Goal: Task Accomplishment & Management: Use online tool/utility

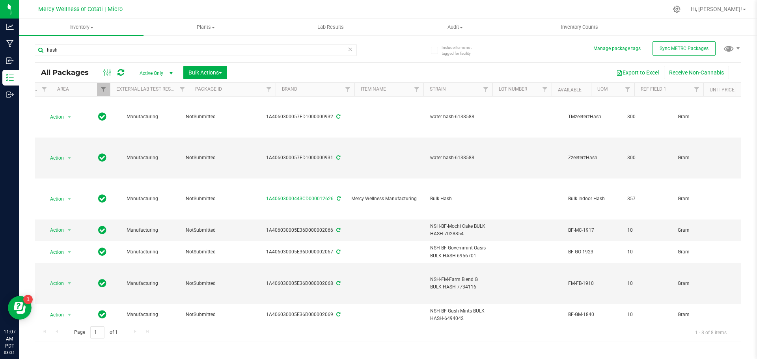
scroll to position [0, 71]
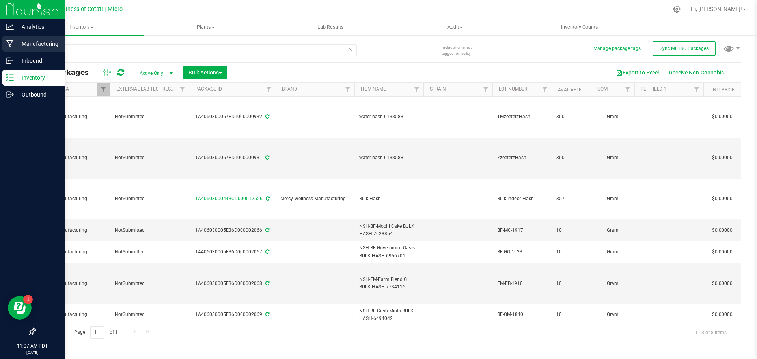
click at [36, 42] on p "Manufacturing" at bounding box center [37, 43] width 47 height 9
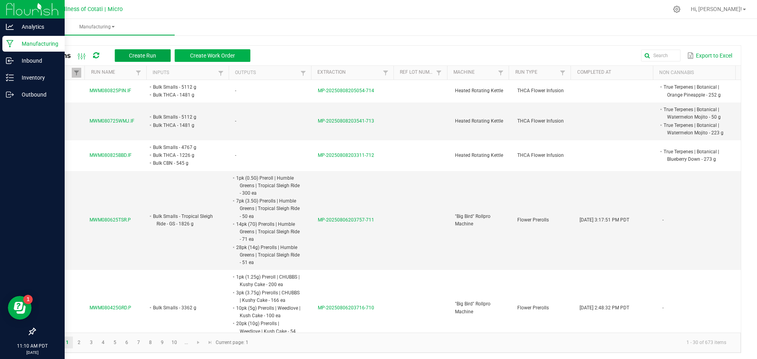
click at [140, 53] on span "Create Run" at bounding box center [142, 55] width 27 height 6
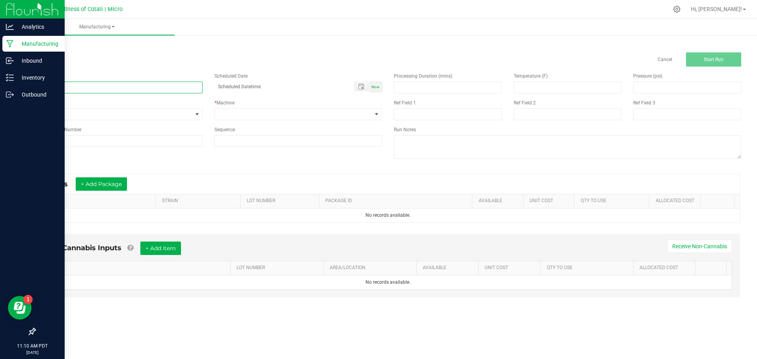
click at [106, 82] on input at bounding box center [119, 88] width 168 height 12
paste input "MWM081825LCG.IF"
type input "MWM081825LCG.IF"
click at [114, 116] on span "None" at bounding box center [113, 114] width 157 height 11
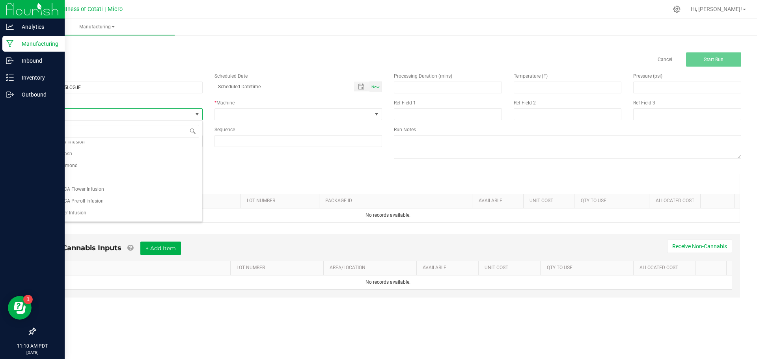
scroll to position [79, 0]
click at [90, 206] on li "THCA Flower Infusion" at bounding box center [118, 211] width 167 height 12
click at [235, 116] on span at bounding box center [293, 114] width 157 height 11
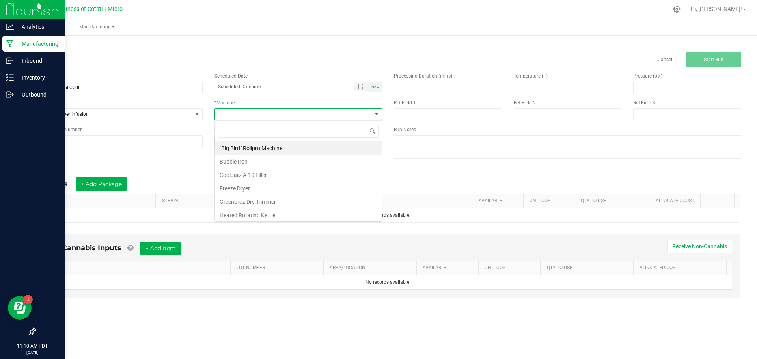
scroll to position [12, 168]
click at [261, 212] on li "Heated Rotating Kettle" at bounding box center [298, 215] width 167 height 13
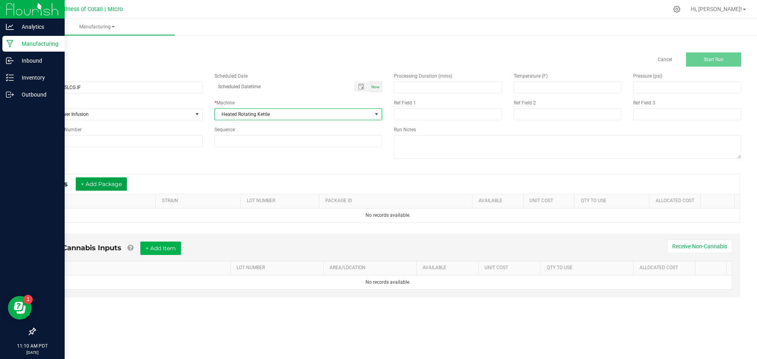
click at [108, 179] on button "+ Add Package" at bounding box center [101, 183] width 51 height 13
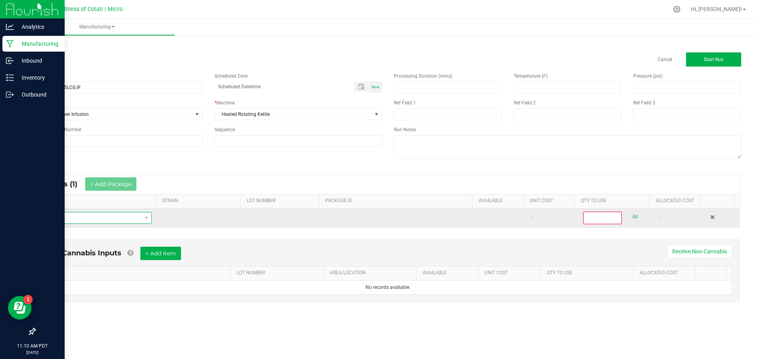
click at [113, 220] on span "NO DATA FOUND" at bounding box center [91, 218] width 100 height 11
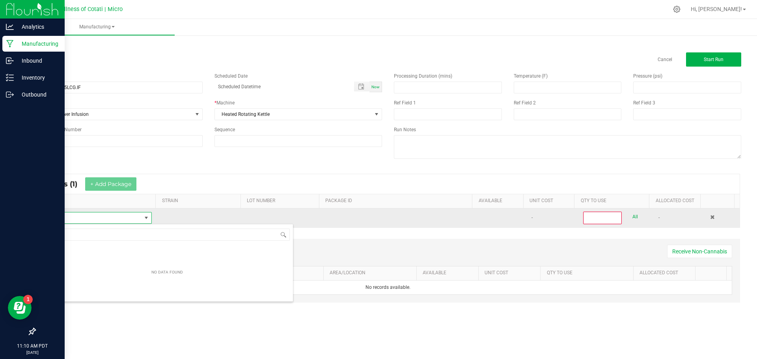
scroll to position [12, 110]
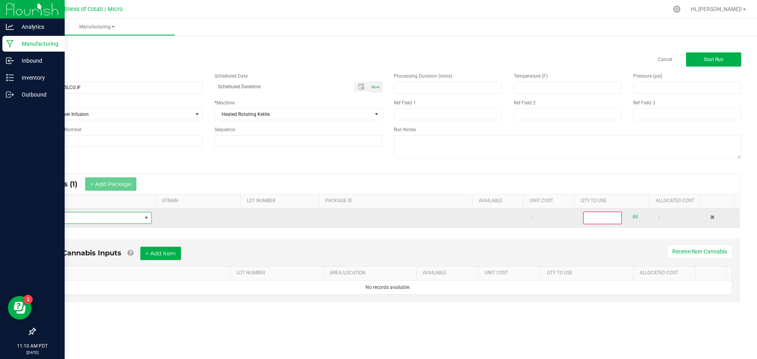
click at [148, 216] on span at bounding box center [146, 218] width 6 height 6
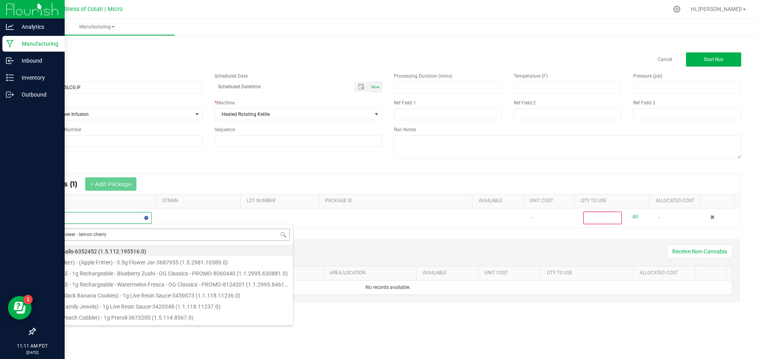
type input "bulk flower - lemon cherry"
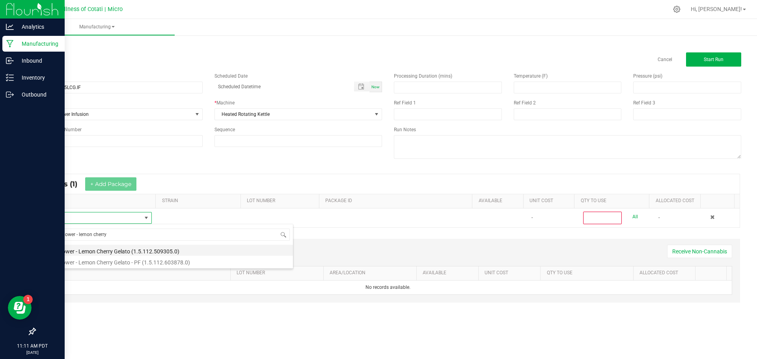
click at [145, 247] on li "Bulk Flower - Lemon Cherry Gelato (1.5.112.509305.0)" at bounding box center [167, 250] width 252 height 11
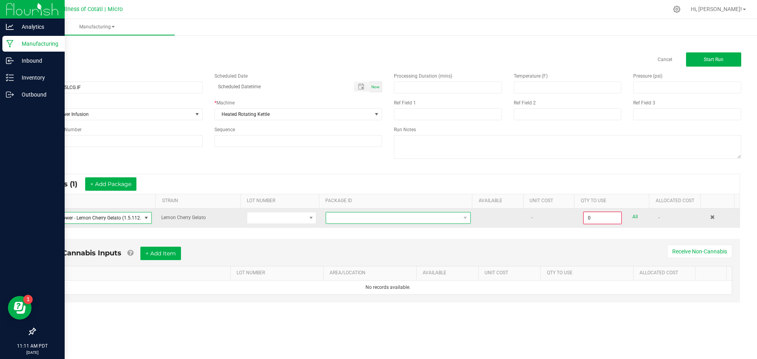
click at [353, 219] on span at bounding box center [393, 218] width 134 height 11
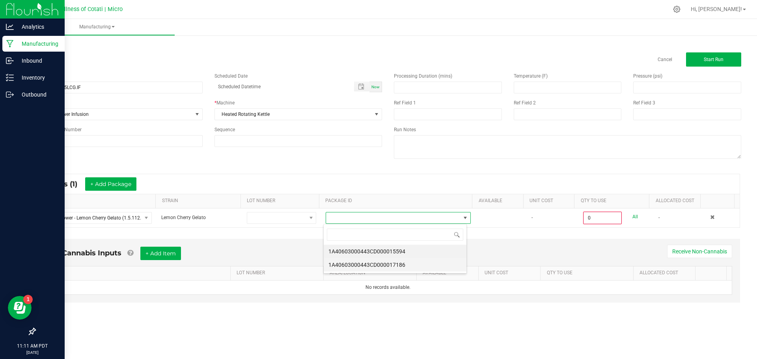
click at [367, 264] on li "1A40603000443CD000017186" at bounding box center [395, 264] width 143 height 13
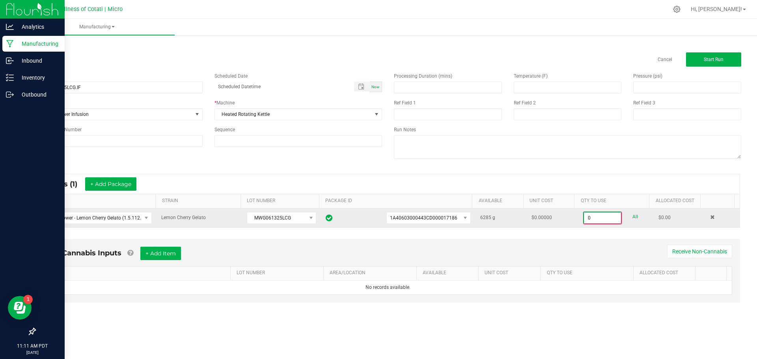
click at [599, 216] on input "0" at bounding box center [602, 218] width 37 height 11
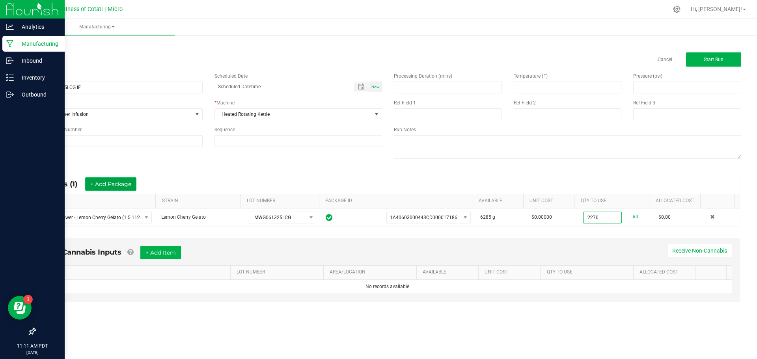
type input "2270.0000 g"
click at [110, 181] on button "+ Add Package" at bounding box center [110, 183] width 51 height 13
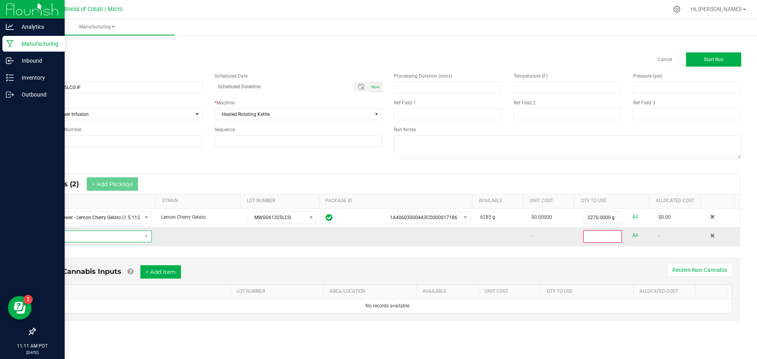
click at [119, 235] on span "NO DATA FOUND" at bounding box center [91, 236] width 100 height 11
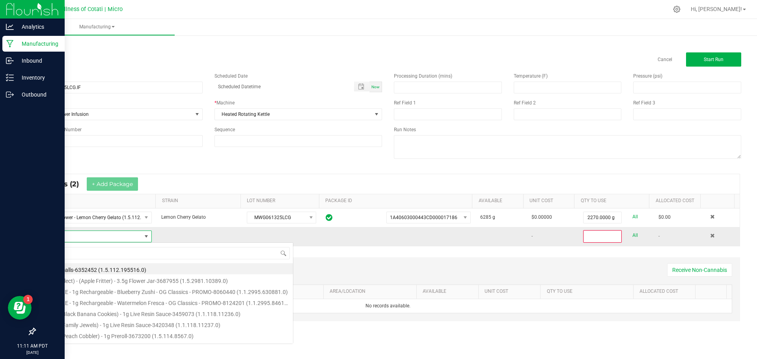
scroll to position [12, 109]
type input "bulk thca"
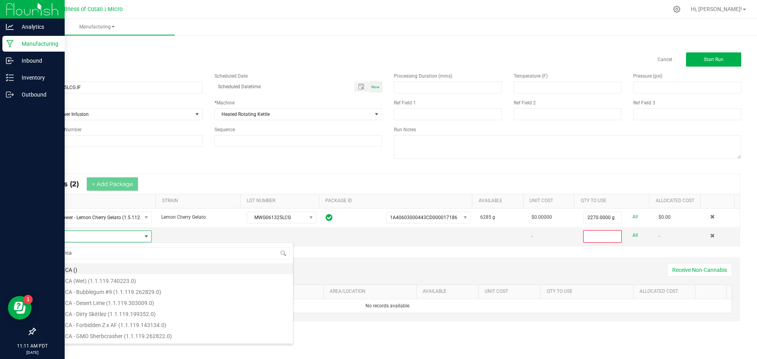
click at [89, 269] on li "Bulk THCA ()" at bounding box center [167, 268] width 252 height 11
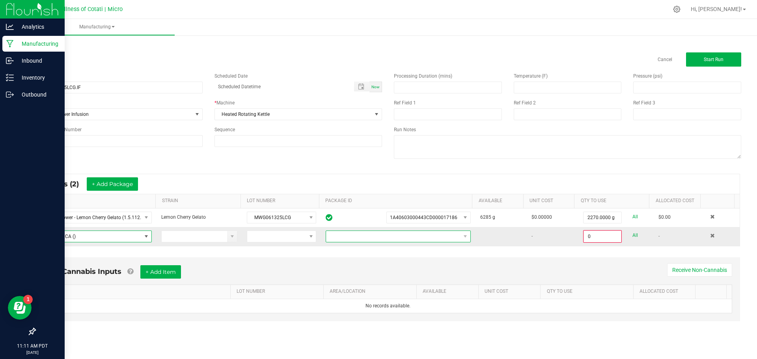
click at [388, 237] on span at bounding box center [393, 236] width 134 height 11
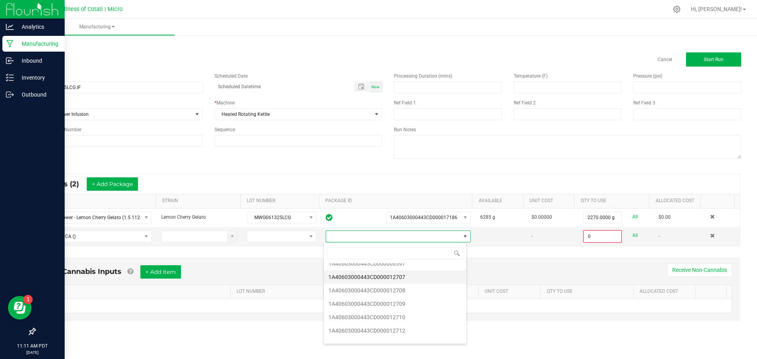
scroll to position [39, 0]
click at [408, 321] on li "1A40603000443CD000012713" at bounding box center [395, 324] width 143 height 13
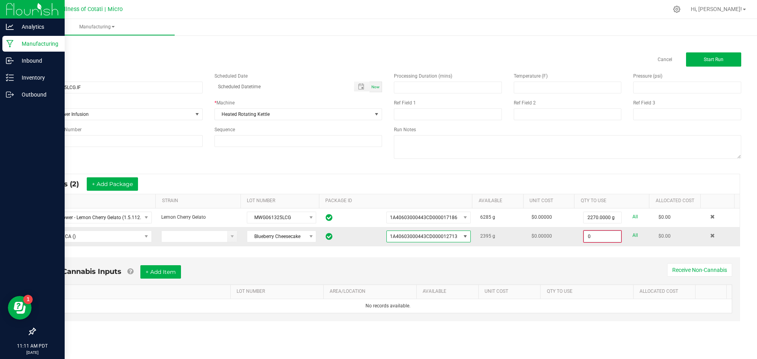
click at [601, 237] on input "0" at bounding box center [602, 236] width 37 height 11
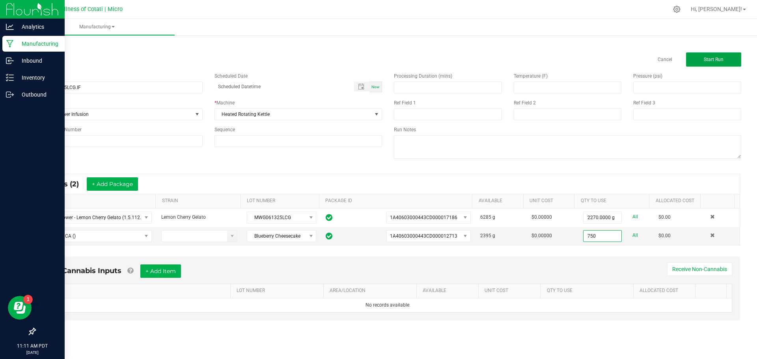
type input "750.0000 g"
click at [703, 61] on button "Start Run" at bounding box center [713, 59] width 55 height 14
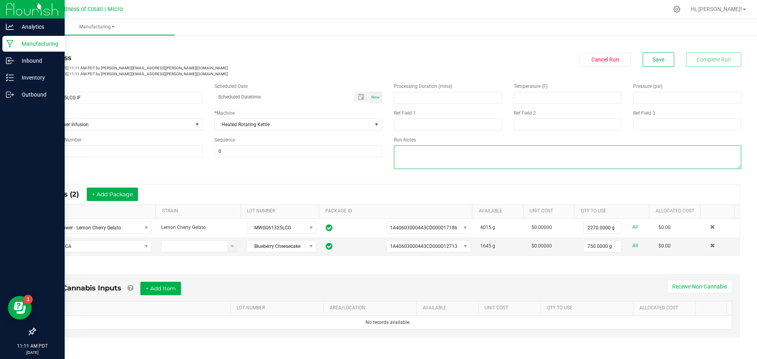
click at [400, 155] on textarea at bounding box center [567, 157] width 347 height 24
type textarea "bulk output: 2960g"
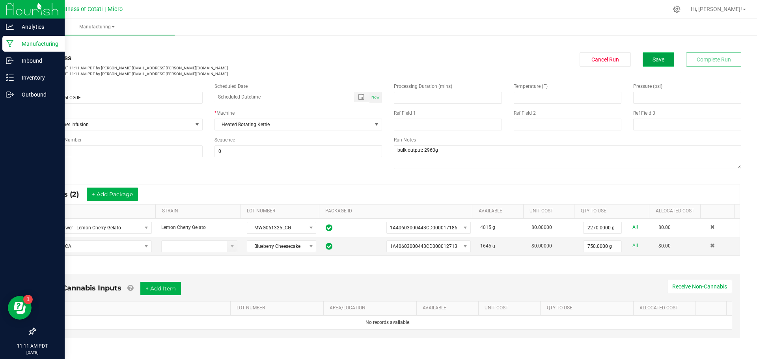
click at [644, 58] on button "Save" at bounding box center [659, 59] width 32 height 14
click at [51, 47] on link "< All Runs" at bounding box center [45, 45] width 21 height 6
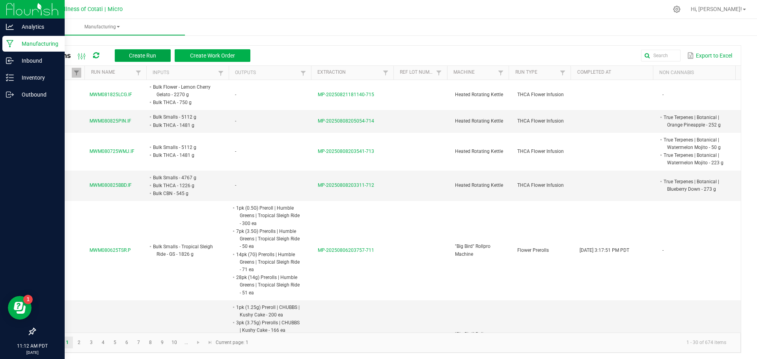
click at [145, 56] on span "Create Run" at bounding box center [142, 55] width 27 height 6
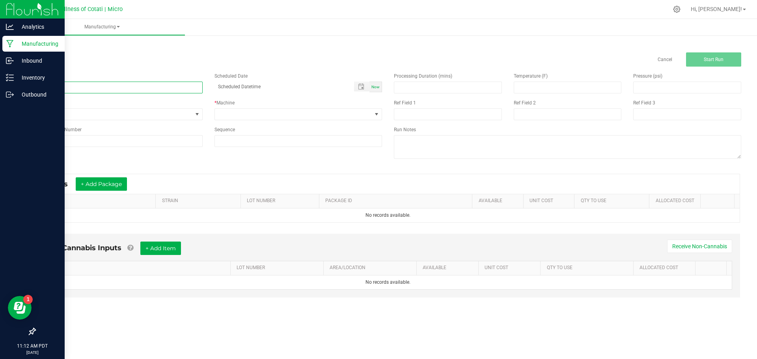
click at [116, 84] on input at bounding box center [119, 88] width 168 height 12
paste input "MWM081825GBE.IF"
type input "MWM081825GBE.IF"
click at [90, 112] on span "None" at bounding box center [113, 114] width 157 height 11
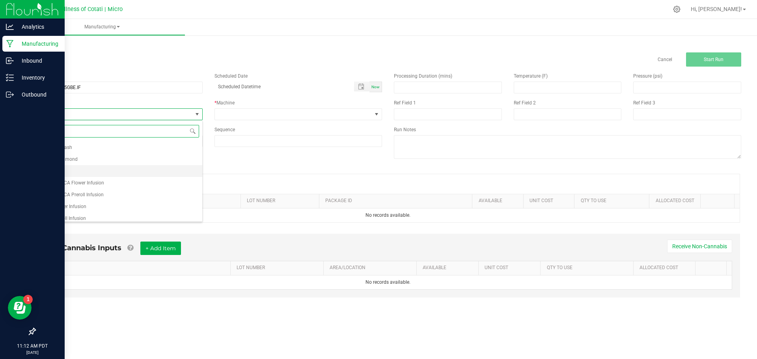
scroll to position [87, 0]
click at [86, 202] on li "THCA Flower Infusion" at bounding box center [118, 203] width 167 height 12
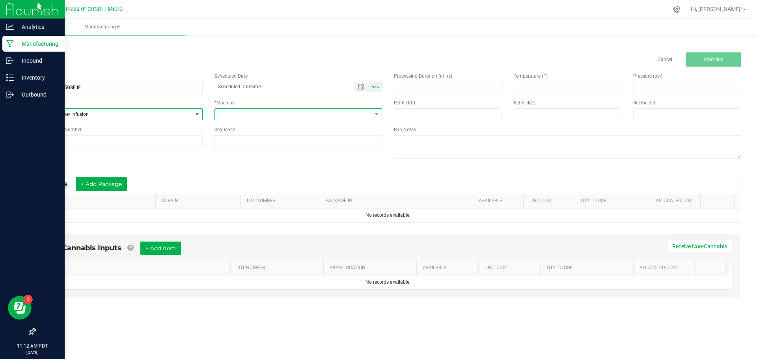
click at [254, 109] on span at bounding box center [293, 114] width 157 height 11
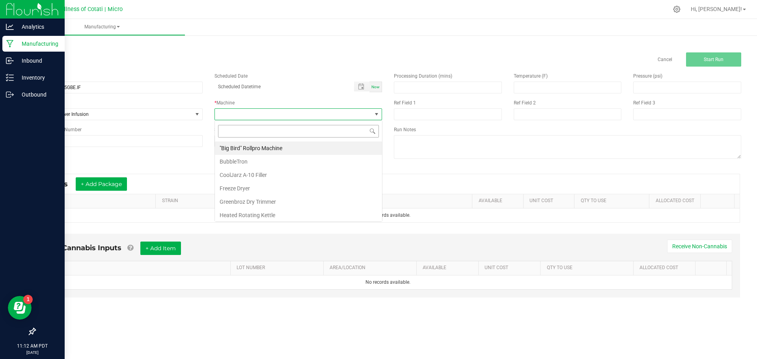
scroll to position [12, 168]
click at [257, 219] on li "Heated Rotating Kettle" at bounding box center [298, 215] width 167 height 13
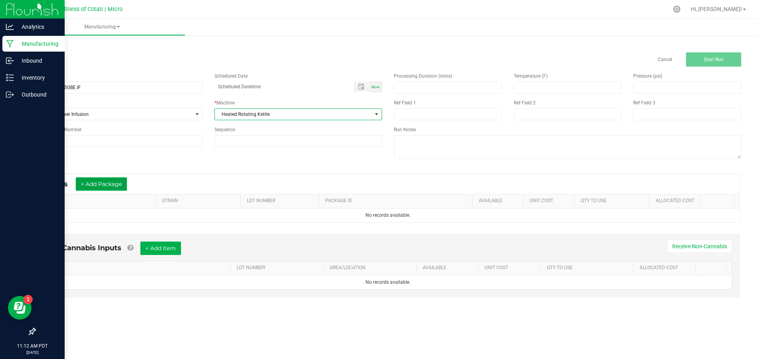
click at [105, 183] on button "+ Add Package" at bounding box center [101, 183] width 51 height 13
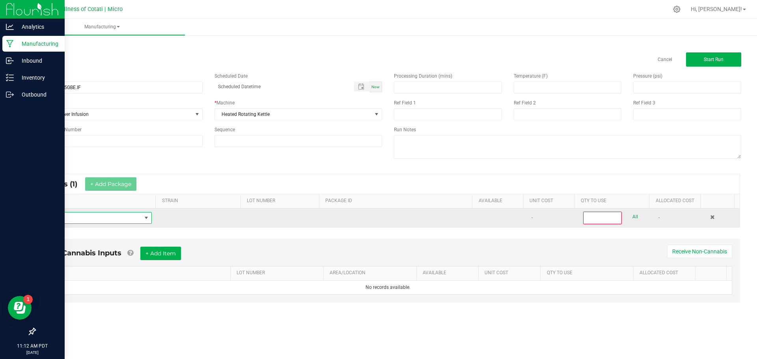
click at [99, 216] on span "NO DATA FOUND" at bounding box center [91, 218] width 100 height 11
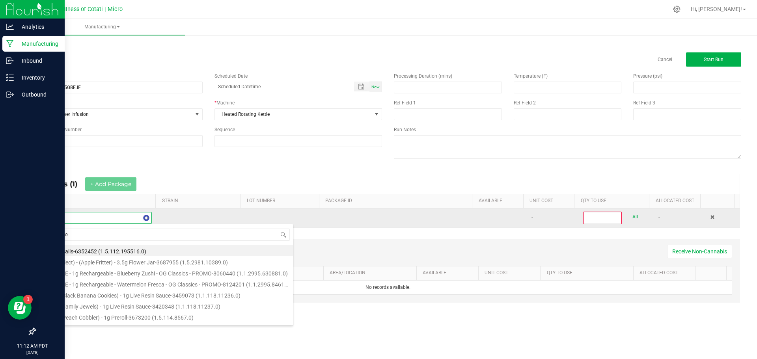
scroll to position [12, 109]
type input "bulk flower - gott"
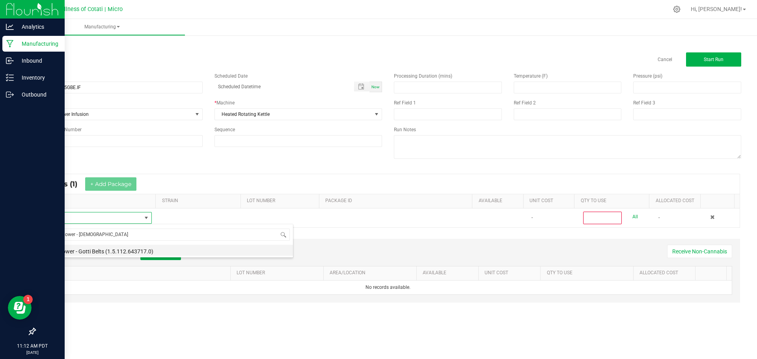
click at [106, 249] on li "Bulk Flower - Gotti Belts (1.5.112.643717.0)" at bounding box center [167, 250] width 252 height 11
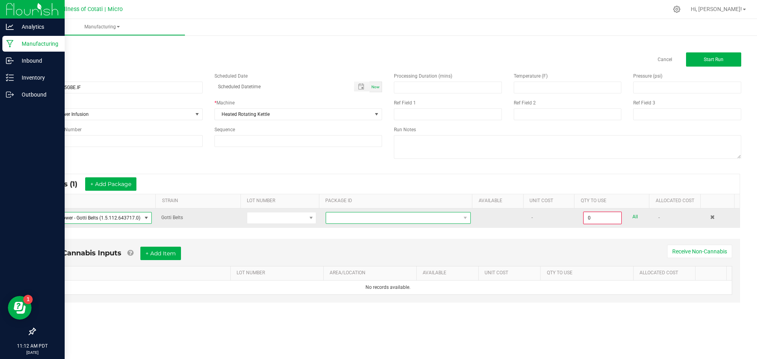
click at [338, 220] on span at bounding box center [393, 218] width 134 height 11
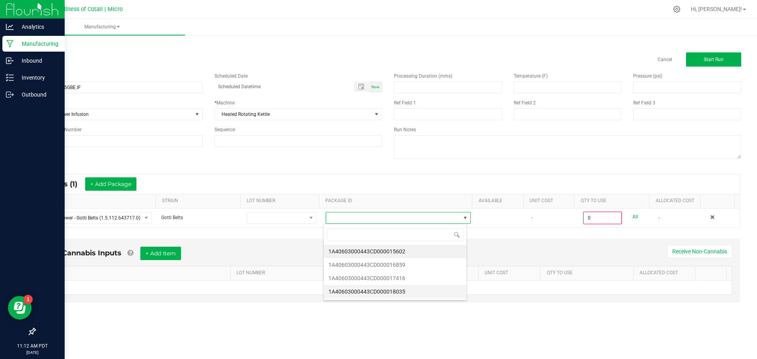
click at [388, 288] on li "1A40603000443CD000018035" at bounding box center [395, 291] width 143 height 13
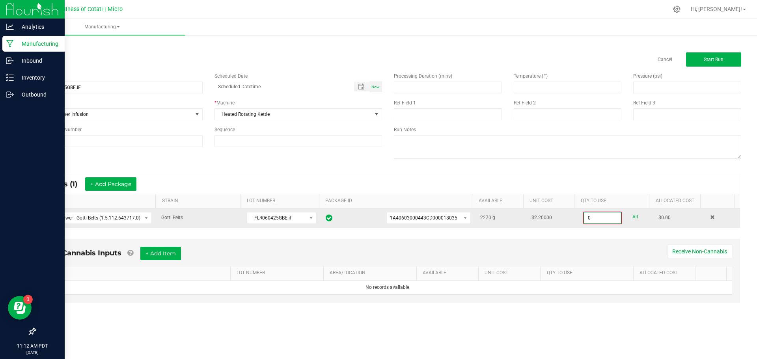
click at [590, 220] on input "0" at bounding box center [602, 218] width 37 height 11
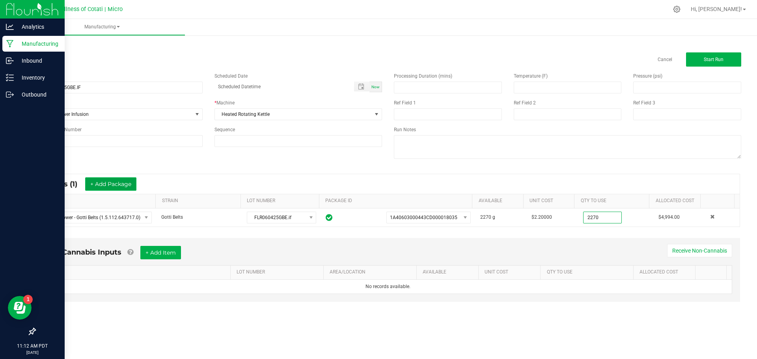
type input "2270.0000 g"
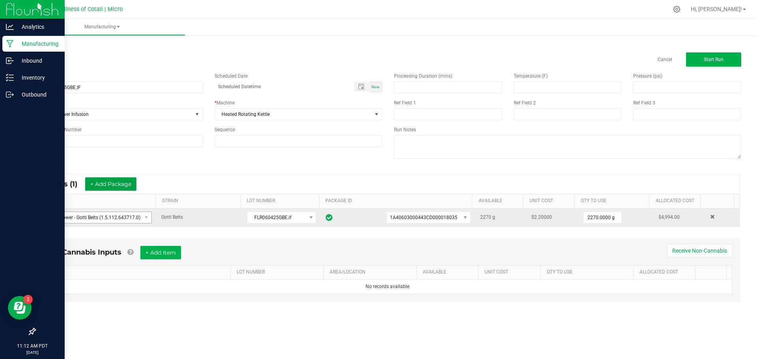
drag, startPoint x: 128, startPoint y: 185, endPoint x: 113, endPoint y: 219, distance: 36.7
click at [128, 187] on button "+ Add Package" at bounding box center [110, 183] width 51 height 13
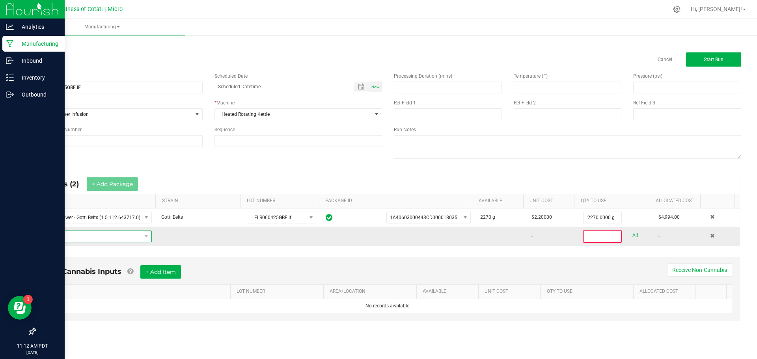
click at [105, 239] on span "NO DATA FOUND" at bounding box center [91, 236] width 100 height 11
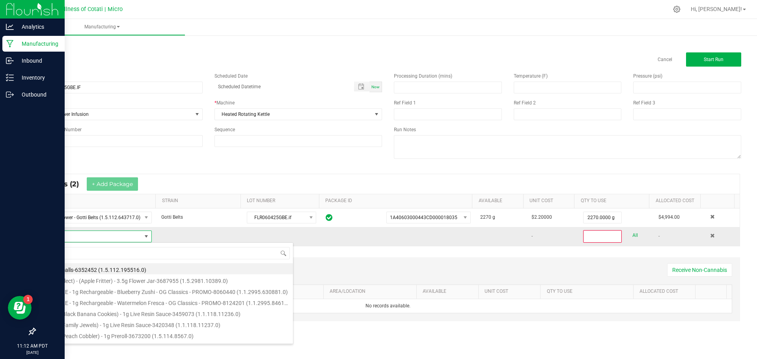
scroll to position [12, 109]
type input "bulk thca"
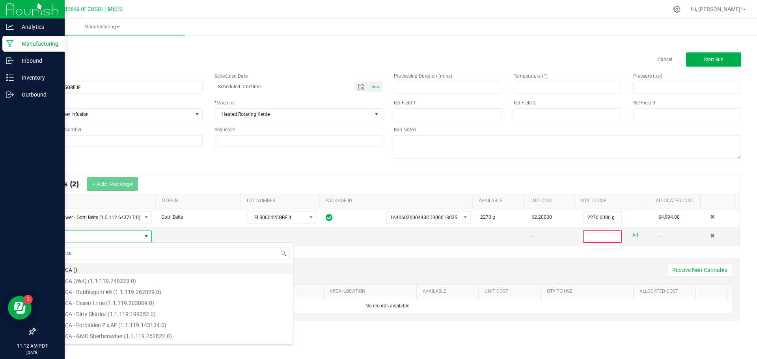
click at [78, 268] on li "Bulk THCA ()" at bounding box center [167, 268] width 252 height 11
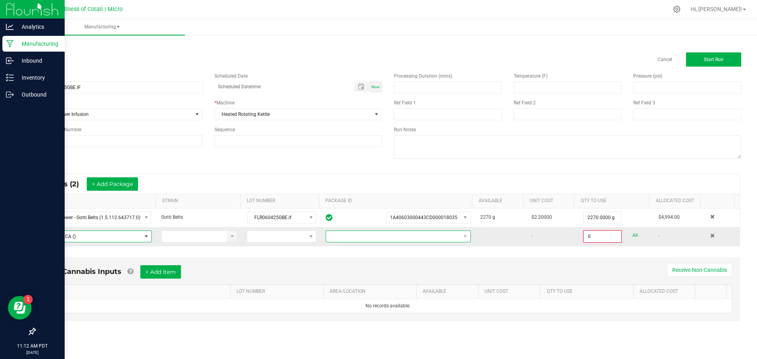
click at [333, 241] on span at bounding box center [393, 236] width 134 height 11
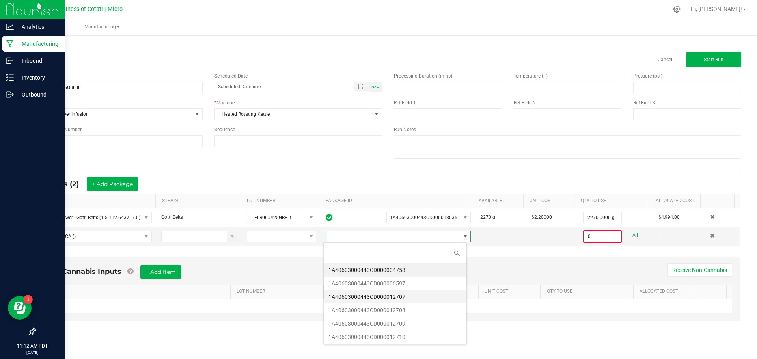
scroll to position [39, 0]
click at [378, 320] on li "1A40603000443CD000012713" at bounding box center [395, 324] width 143 height 13
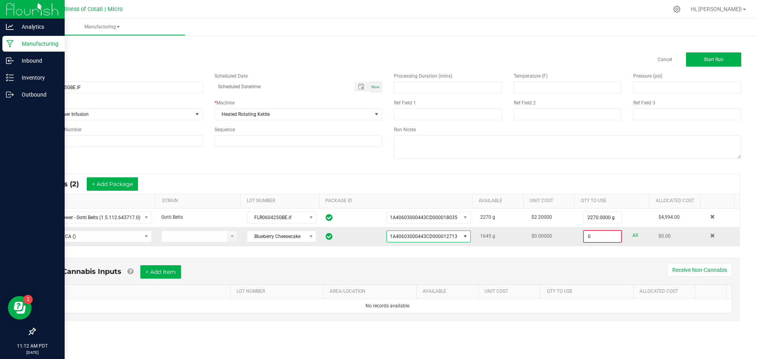
click at [599, 238] on input "0" at bounding box center [602, 236] width 37 height 11
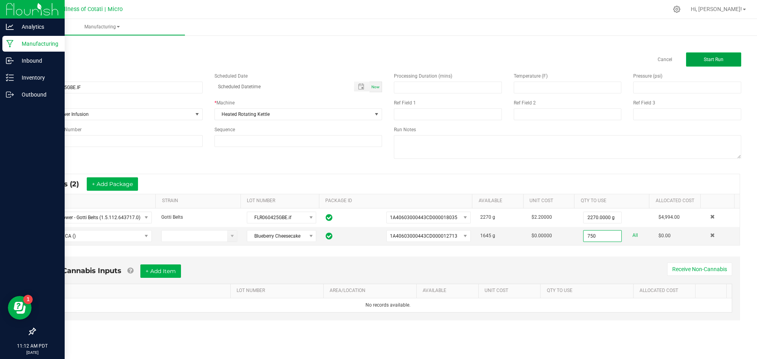
type input "750.0000 g"
click at [706, 58] on span "Start Run" at bounding box center [714, 60] width 20 height 6
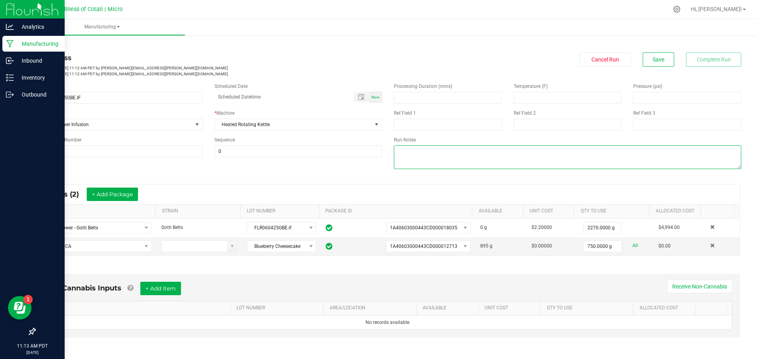
click at [447, 151] on textarea at bounding box center [567, 157] width 347 height 24
type textarea "bulk output: 2960"
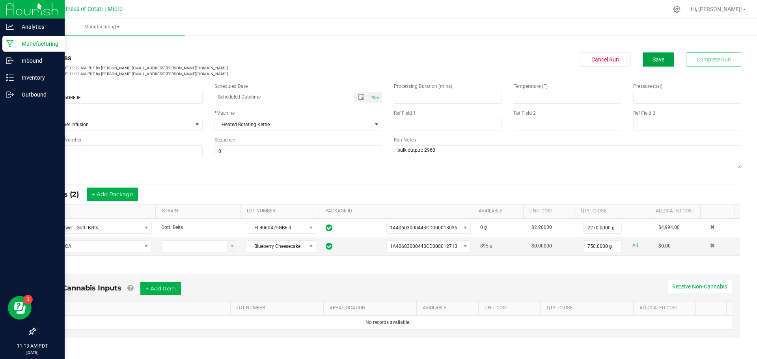
click at [653, 62] on span "Save" at bounding box center [659, 59] width 12 height 6
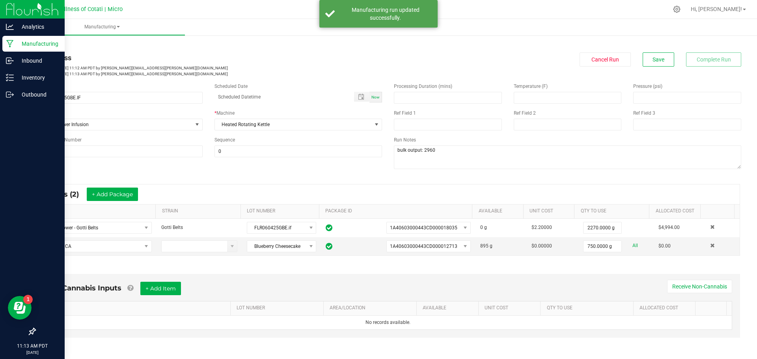
click at [52, 45] on link "< All Runs" at bounding box center [45, 45] width 21 height 6
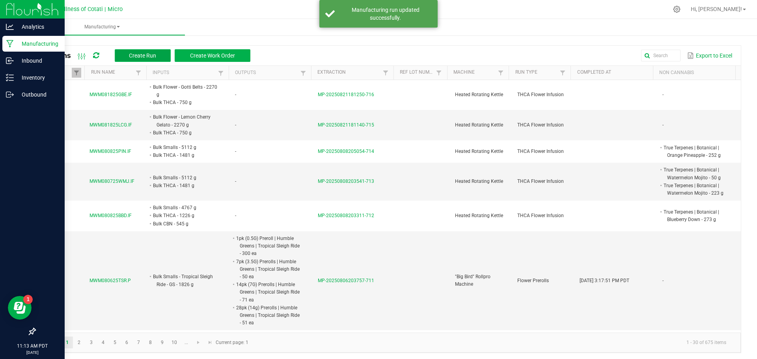
click at [132, 54] on span "Create Run" at bounding box center [142, 55] width 27 height 6
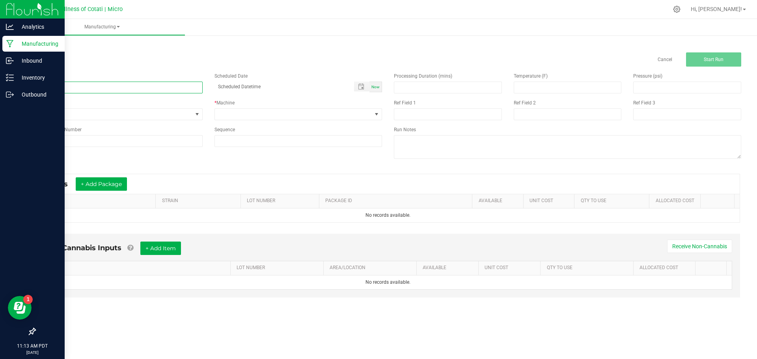
click at [173, 89] on input at bounding box center [119, 88] width 168 height 12
paste input "MWM081825FKS.IF"
type input "MWM081825FKS.IF"
click at [168, 111] on span "None" at bounding box center [113, 114] width 157 height 11
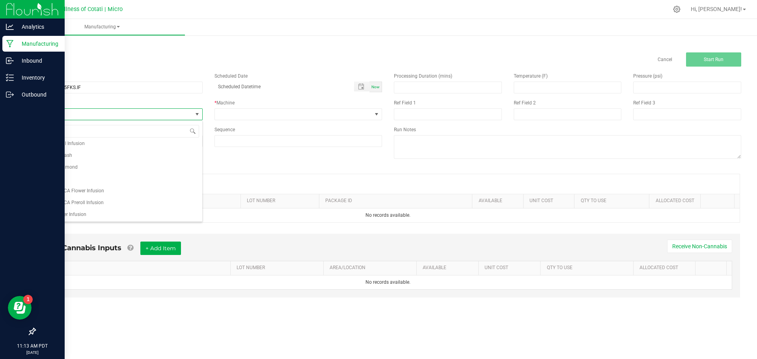
scroll to position [87, 0]
click at [94, 202] on li "THCA Flower Infusion" at bounding box center [118, 203] width 167 height 12
click at [242, 118] on span at bounding box center [293, 114] width 157 height 11
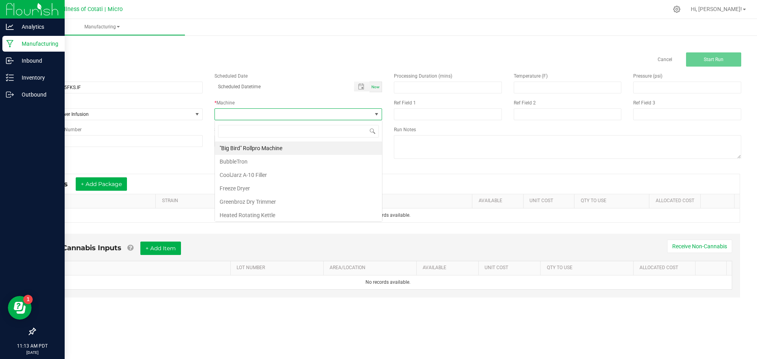
scroll to position [12, 168]
click at [257, 214] on li "Heated Rotating Kettle" at bounding box center [298, 215] width 167 height 13
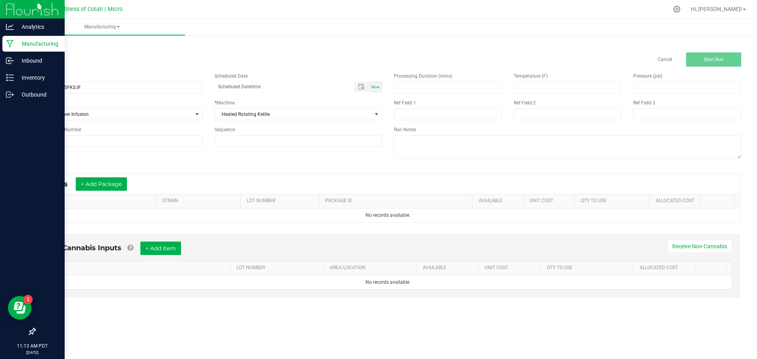
drag, startPoint x: 129, startPoint y: 185, endPoint x: 117, endPoint y: 195, distance: 16.2
click at [129, 186] on div "* Inputs + Add Package" at bounding box center [87, 183] width 91 height 13
click at [115, 188] on button "+ Add Package" at bounding box center [101, 183] width 51 height 13
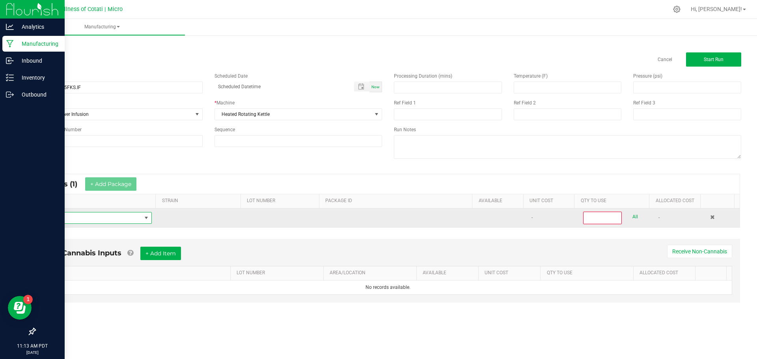
click at [117, 222] on span "NO DATA FOUND" at bounding box center [91, 218] width 100 height 11
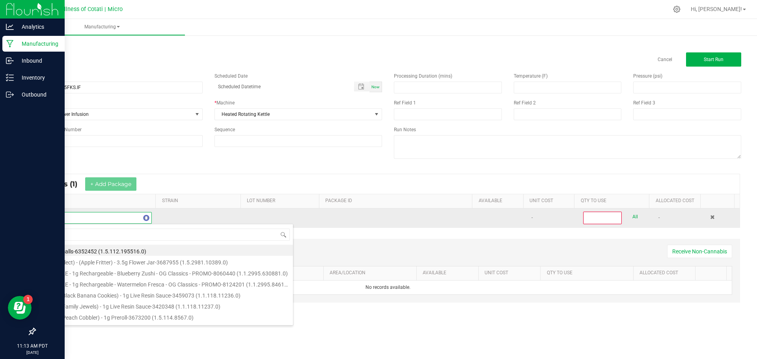
scroll to position [12, 109]
type input "bulk flower - frank"
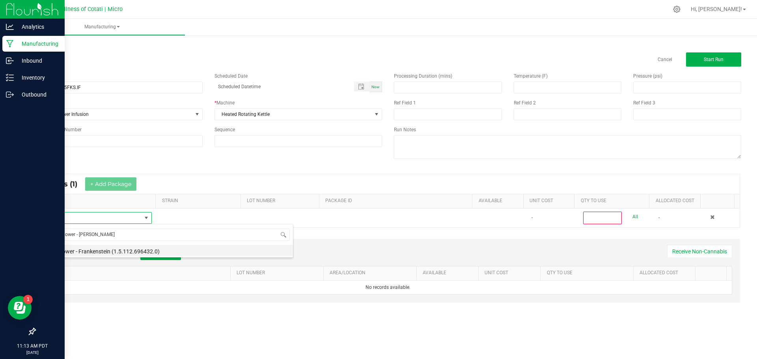
click at [136, 252] on li "Bulk Flower - Frankenstein (1.5.112.696432.0)" at bounding box center [167, 250] width 252 height 11
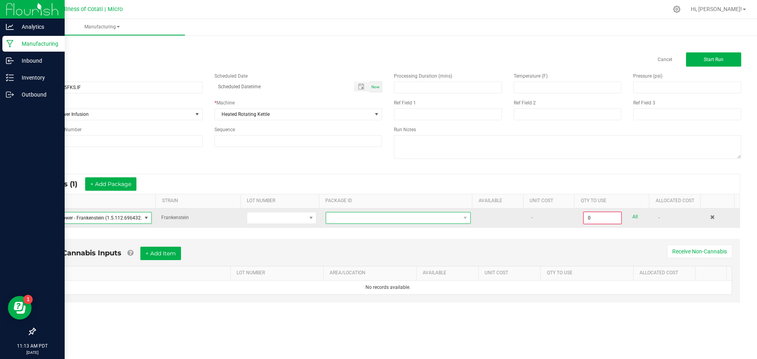
click at [339, 220] on span at bounding box center [393, 218] width 134 height 11
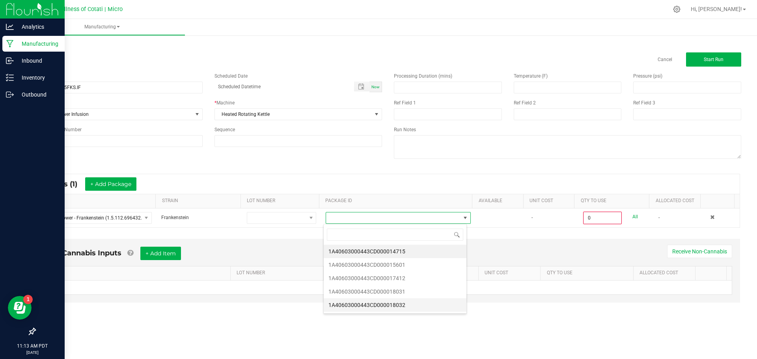
click at [372, 301] on li "1A40603000443CD000018032" at bounding box center [395, 304] width 143 height 13
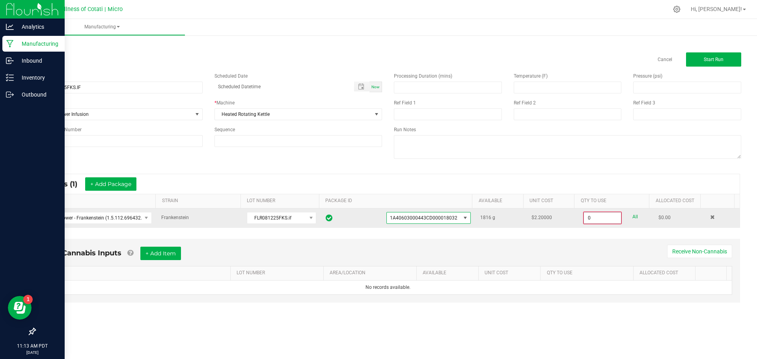
click at [584, 222] on input "0" at bounding box center [602, 218] width 37 height 11
click at [632, 214] on link "All" at bounding box center [635, 217] width 6 height 11
type input "1816.0000 g"
click at [114, 184] on button "+ Add Package" at bounding box center [110, 183] width 51 height 13
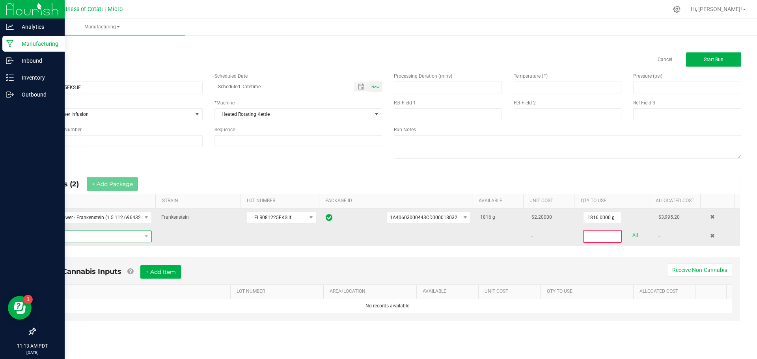
click at [101, 237] on span "NO DATA FOUND" at bounding box center [91, 236] width 100 height 11
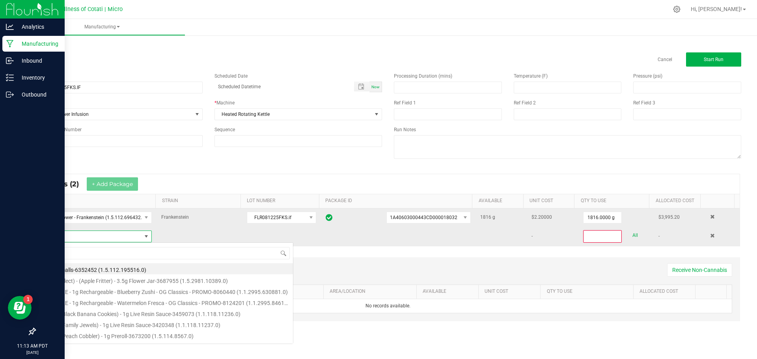
scroll to position [12, 109]
type input "bulk thca"
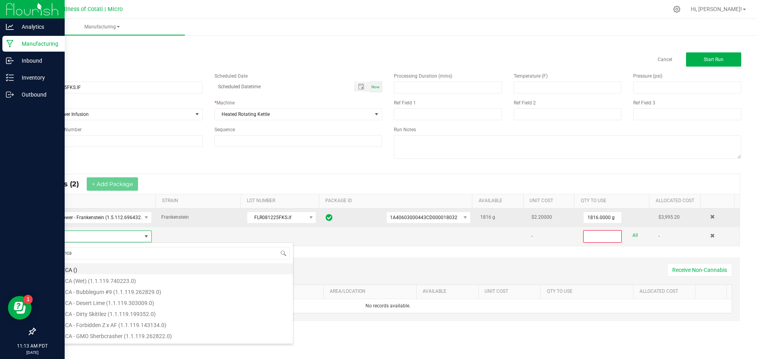
click at [75, 271] on li "Bulk THCA ()" at bounding box center [167, 268] width 252 height 11
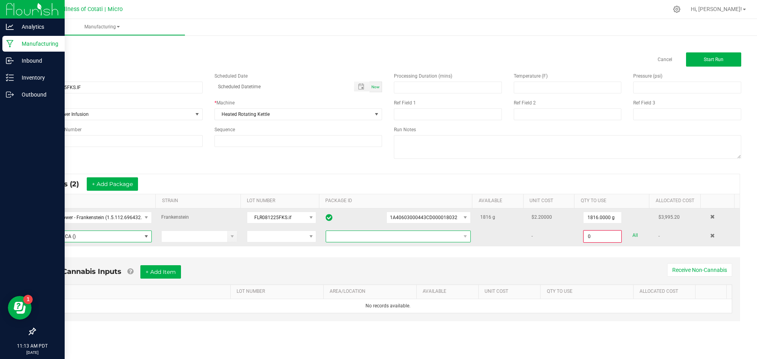
drag, startPoint x: 362, startPoint y: 238, endPoint x: 364, endPoint y: 241, distance: 4.3
click at [362, 238] on span at bounding box center [393, 236] width 134 height 11
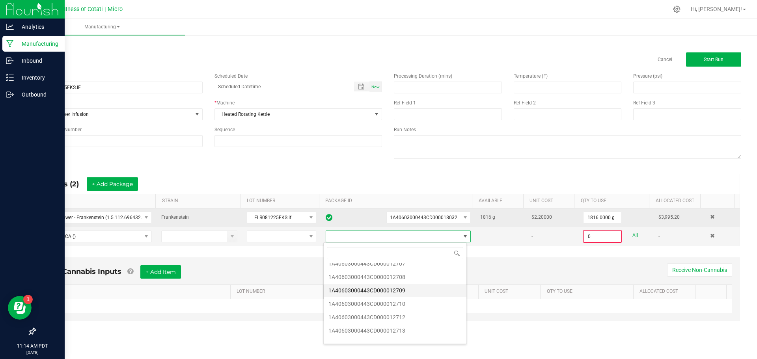
scroll to position [79, 0]
click at [413, 286] on li "1A40603000443CD000012713" at bounding box center [395, 284] width 143 height 13
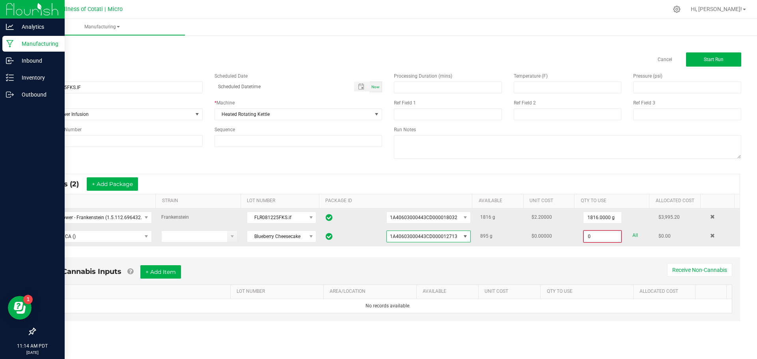
click at [595, 239] on input "0" at bounding box center [602, 236] width 37 height 11
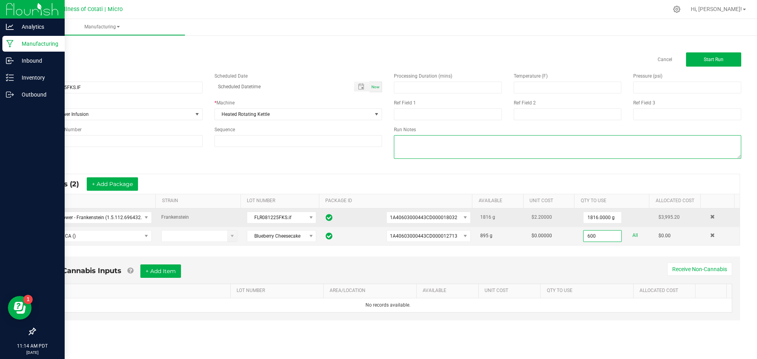
type input "600.0000 g"
click at [520, 140] on textarea at bounding box center [567, 147] width 347 height 24
type textarea "bulk output: 2380g"
click at [715, 55] on button "Start Run" at bounding box center [713, 59] width 55 height 14
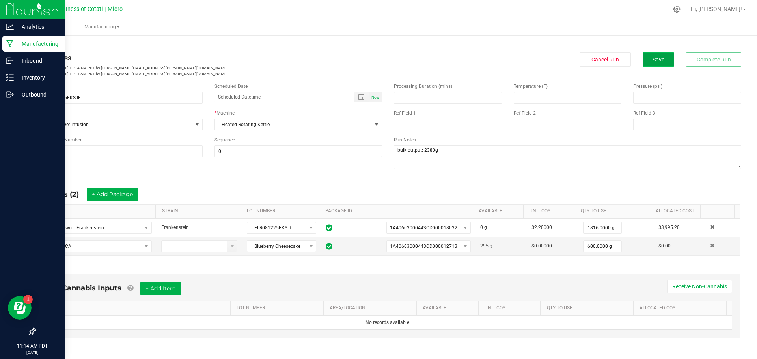
click at [646, 65] on button "Save" at bounding box center [659, 59] width 32 height 14
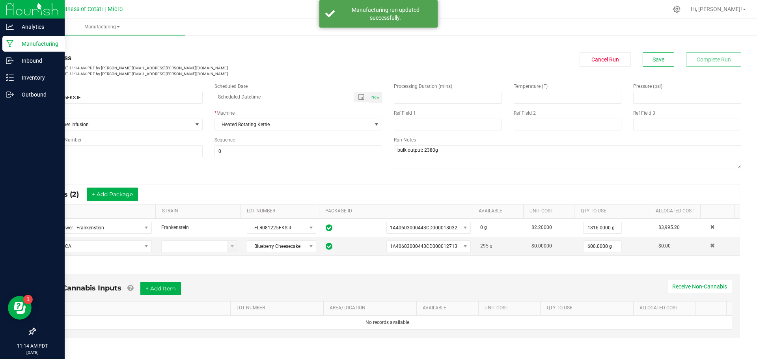
click at [45, 43] on link "< All Runs" at bounding box center [45, 45] width 21 height 6
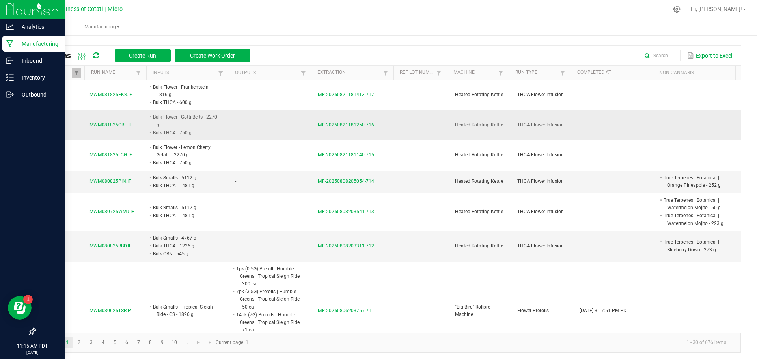
click at [118, 122] on span "MWM081825GBE.IF" at bounding box center [111, 124] width 43 height 7
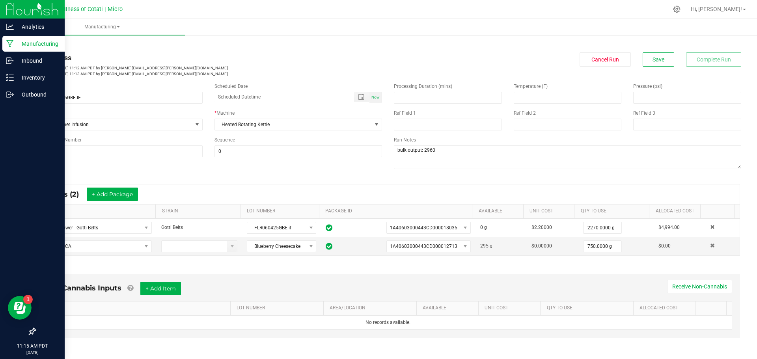
click at [51, 45] on link "< All Runs" at bounding box center [45, 45] width 21 height 6
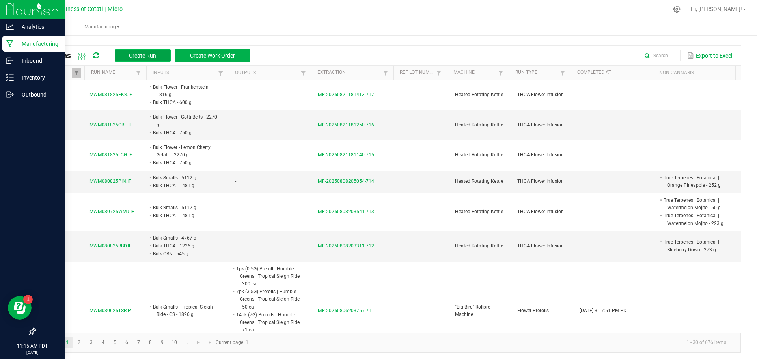
click at [151, 56] on span "Create Run" at bounding box center [142, 55] width 27 height 6
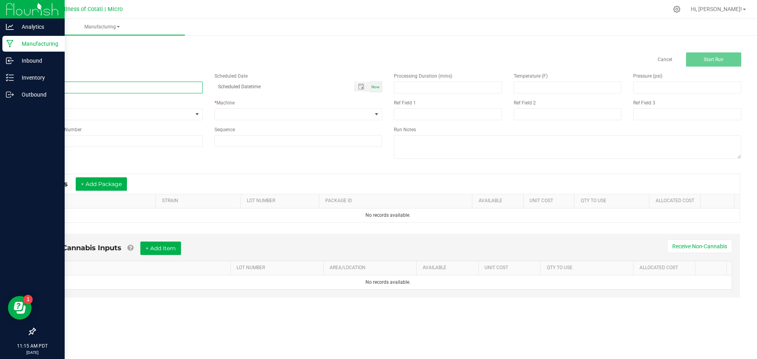
click at [120, 85] on input at bounding box center [119, 88] width 168 height 12
paste input "MWM082025BIS.P"
type input "MWM082025BIS.P"
drag, startPoint x: 94, startPoint y: 119, endPoint x: 98, endPoint y: 103, distance: 16.4
click at [94, 118] on span "None" at bounding box center [113, 114] width 157 height 11
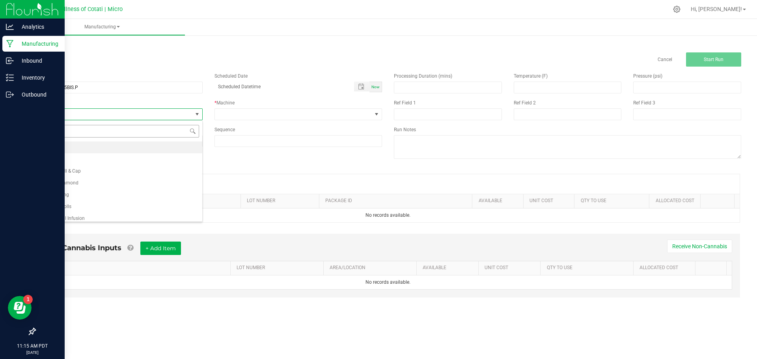
scroll to position [12, 168]
click at [85, 209] on li "Flower Prerolls" at bounding box center [118, 207] width 167 height 12
click at [262, 111] on span at bounding box center [293, 114] width 157 height 11
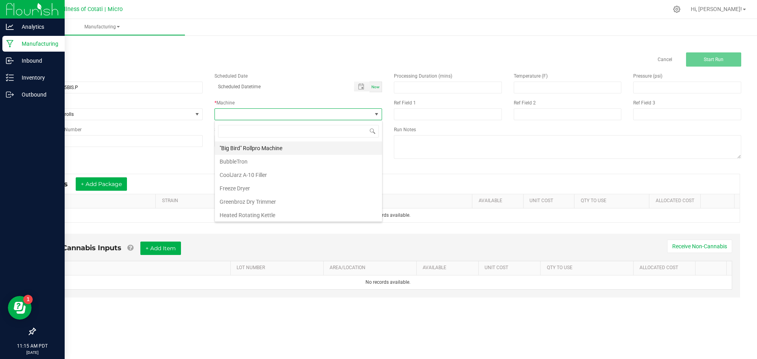
click at [257, 153] on li ""Big Bird" Rollpro Machine" at bounding box center [298, 148] width 167 height 13
click at [116, 185] on button "+ Add Package" at bounding box center [101, 183] width 51 height 13
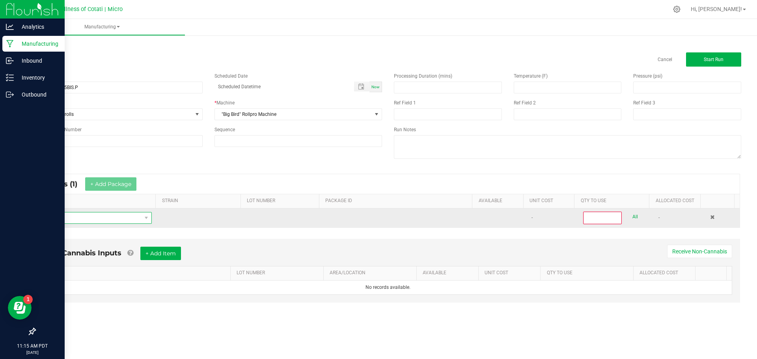
click at [106, 215] on span "NO DATA FOUND" at bounding box center [91, 218] width 100 height 11
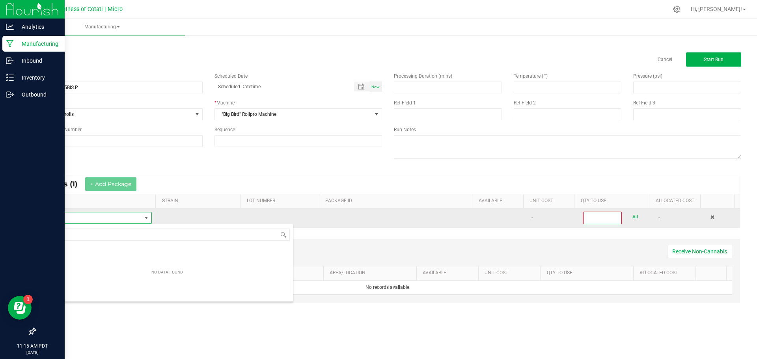
scroll to position [12, 109]
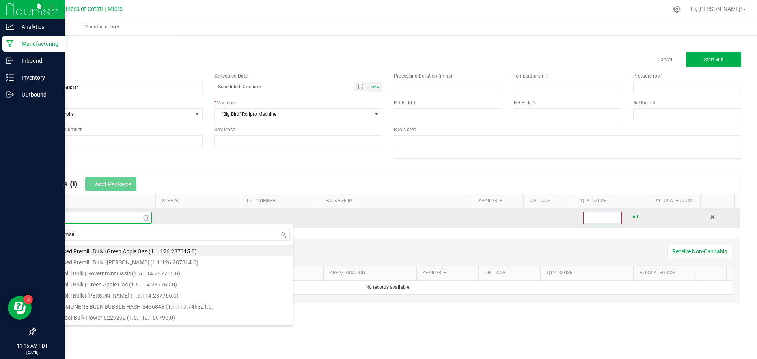
type input "bulk smalls"
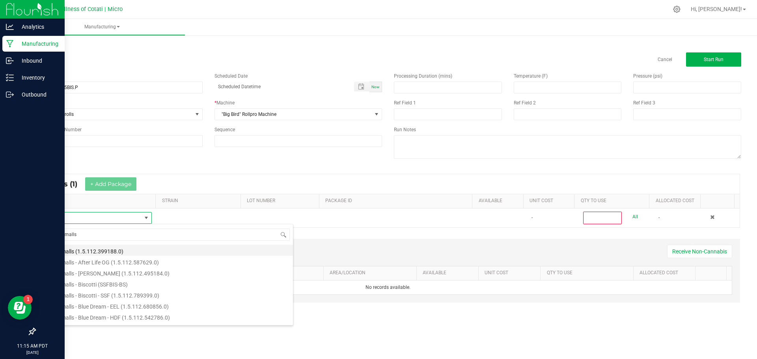
click at [76, 248] on li "Bulk Smalls (1.5.112.399188.0)" at bounding box center [167, 250] width 252 height 11
type input "0"
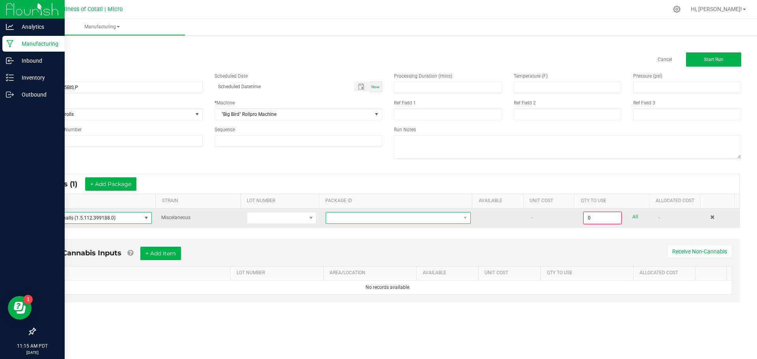
click at [362, 220] on span at bounding box center [393, 218] width 134 height 11
click at [125, 220] on span "Bulk Smalls (1.5.112.399188.0)" at bounding box center [91, 218] width 100 height 11
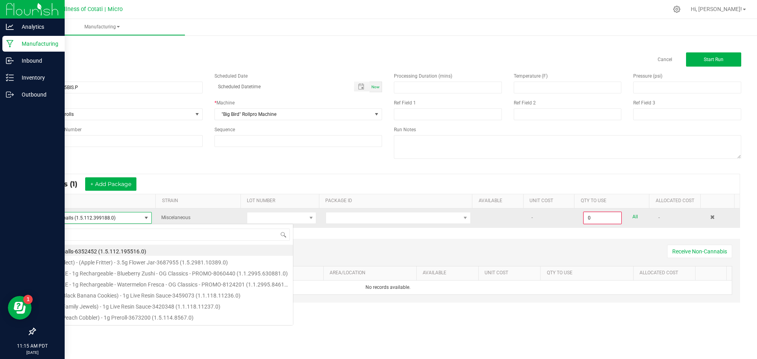
scroll to position [12, 110]
click at [710, 215] on span at bounding box center [712, 217] width 5 height 5
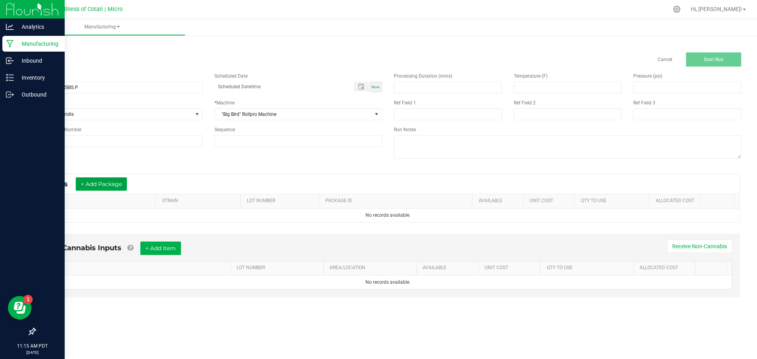
click at [97, 182] on button "+ Add Package" at bounding box center [101, 183] width 51 height 13
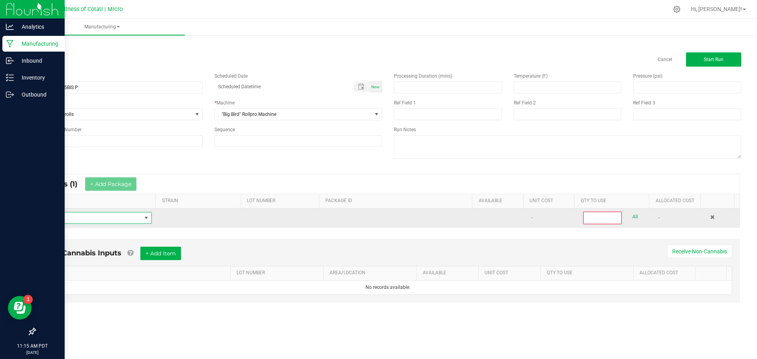
click at [82, 218] on span "NO DATA FOUND" at bounding box center [91, 218] width 100 height 11
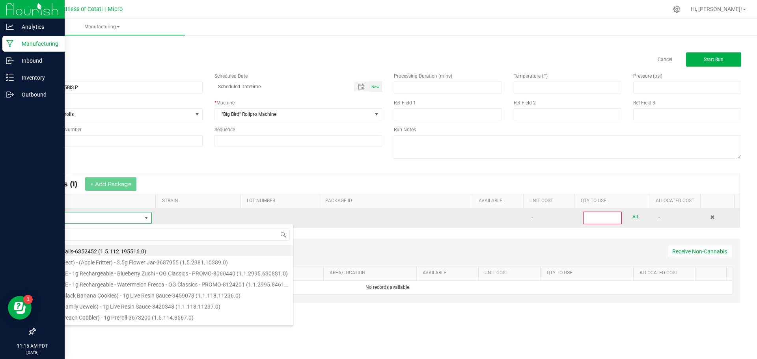
scroll to position [12, 109]
type input "bulk smalls - bisc"
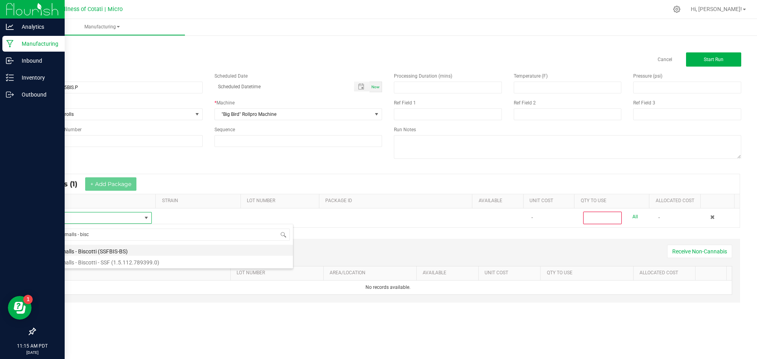
click at [85, 249] on li "Bulk Smalls - Biscotti (SSFBIS-BS)" at bounding box center [167, 250] width 252 height 11
type input "0"
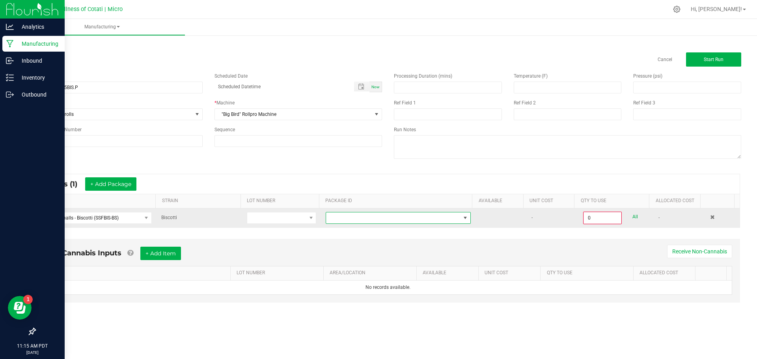
click at [417, 219] on span "NO DATA FOUND" at bounding box center [393, 218] width 134 height 11
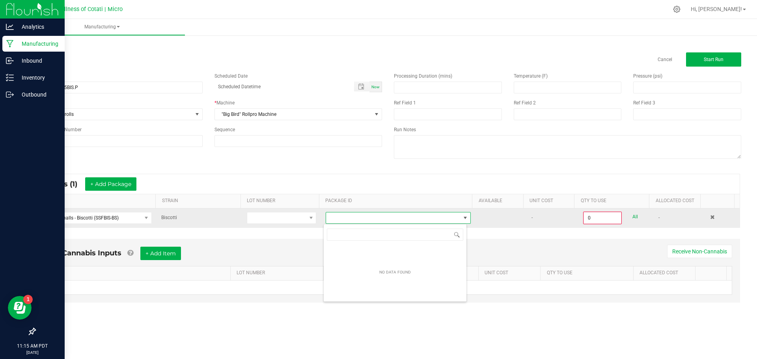
scroll to position [12, 144]
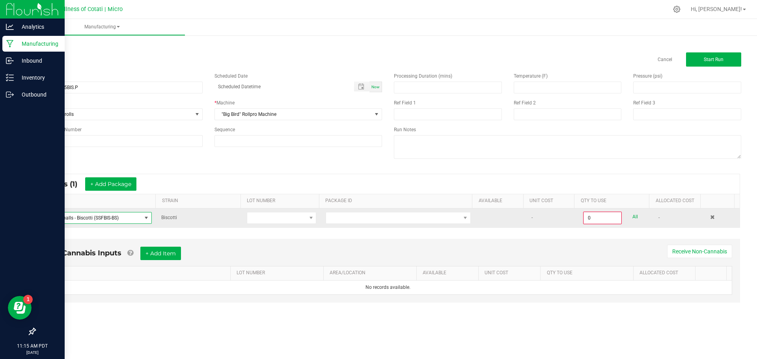
click at [128, 214] on span "Bulk Smalls - Biscotti (SSFBIS-BS)" at bounding box center [91, 218] width 100 height 11
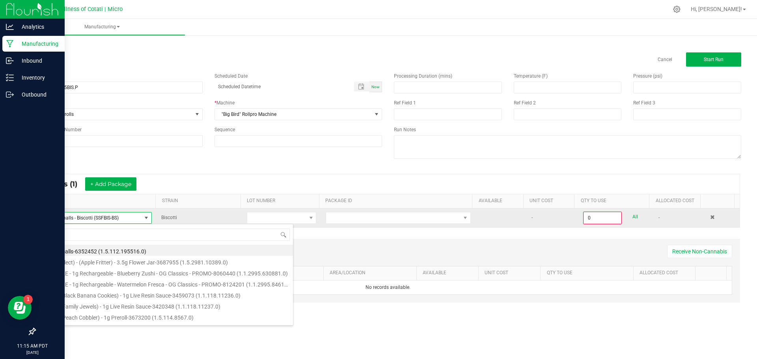
scroll to position [12, 110]
type input "bulk smalls - bis"
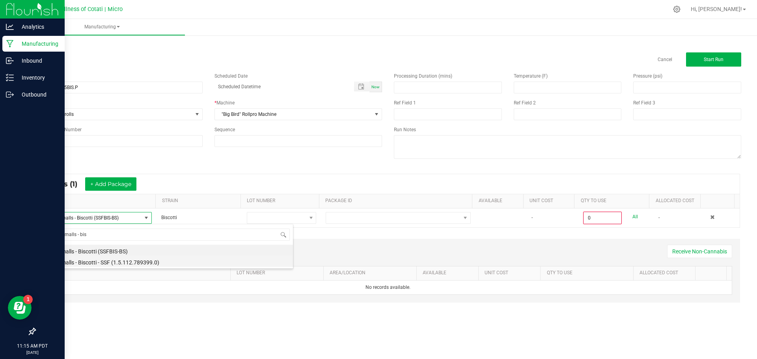
click at [95, 261] on li "Bulk Smalls - Biscotti - SSF (1.5.112.789399.0)" at bounding box center [167, 261] width 252 height 11
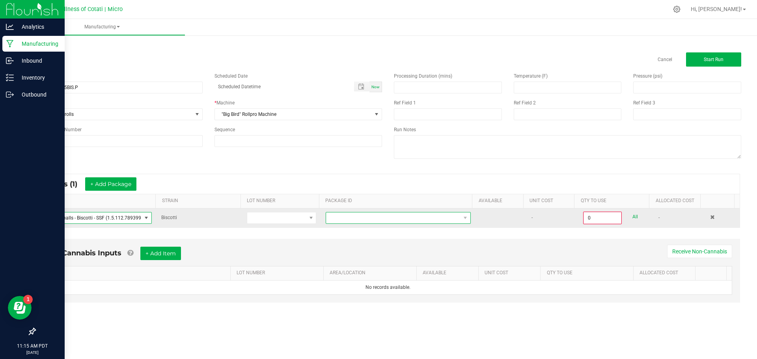
click at [350, 216] on span at bounding box center [393, 218] width 134 height 11
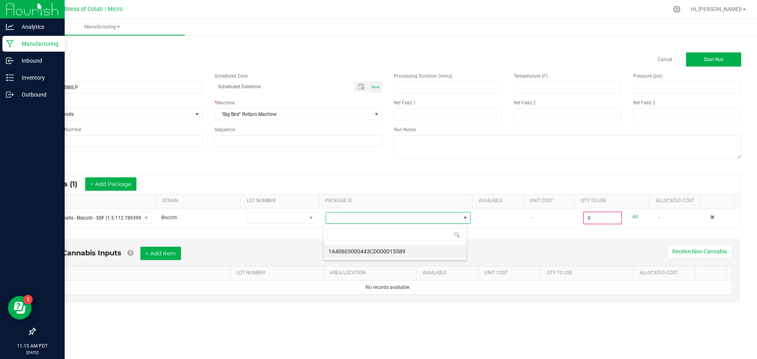
click at [379, 247] on li "1A40603000443CD000015589" at bounding box center [395, 251] width 143 height 13
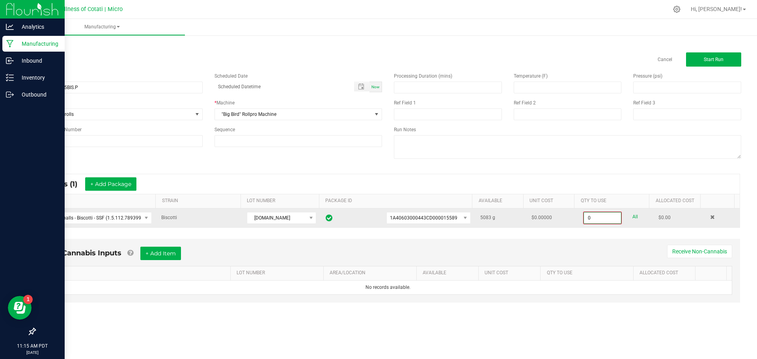
click at [596, 222] on input "0" at bounding box center [602, 218] width 37 height 11
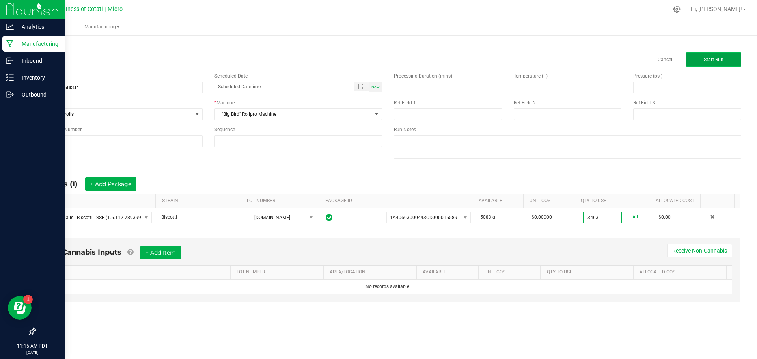
type input "3463.0000 g"
click at [703, 63] on button "Start Run" at bounding box center [713, 59] width 55 height 14
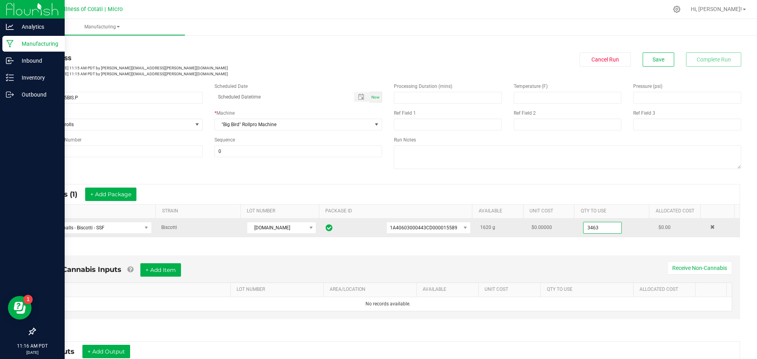
click at [599, 230] on input "3463" at bounding box center [603, 227] width 38 height 11
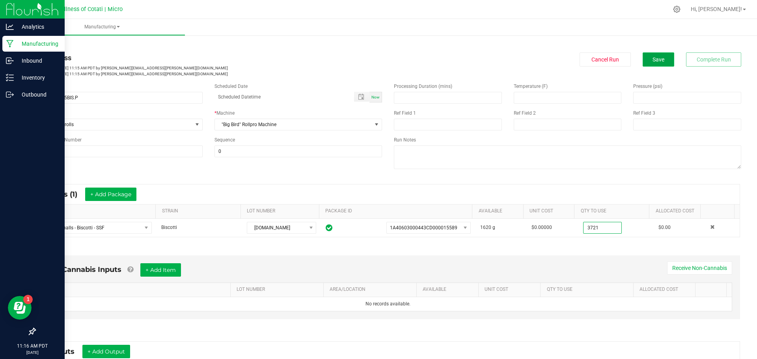
type input "3721.0000 g"
click at [661, 56] on button "Save" at bounding box center [659, 59] width 32 height 14
click at [48, 45] on link "< All Runs" at bounding box center [45, 45] width 21 height 6
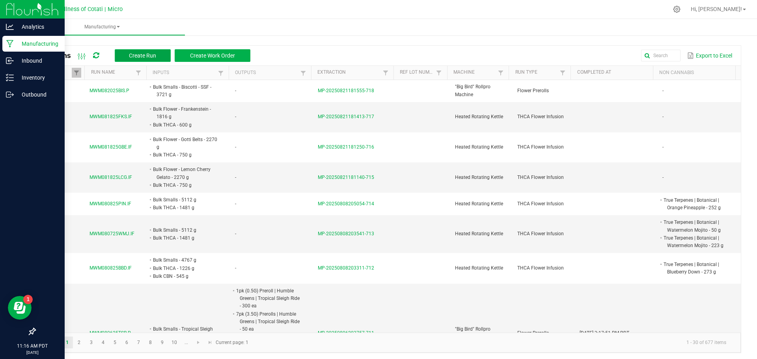
click at [130, 59] on button "Create Run" at bounding box center [143, 55] width 56 height 13
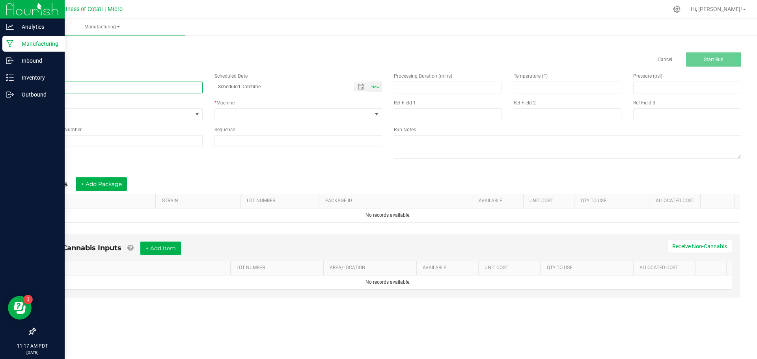
click at [136, 86] on input at bounding box center [119, 88] width 168 height 12
paste input "MWM082225TRC.P"
type input "MWM082225TRC.P"
click at [83, 114] on span "None" at bounding box center [113, 114] width 157 height 11
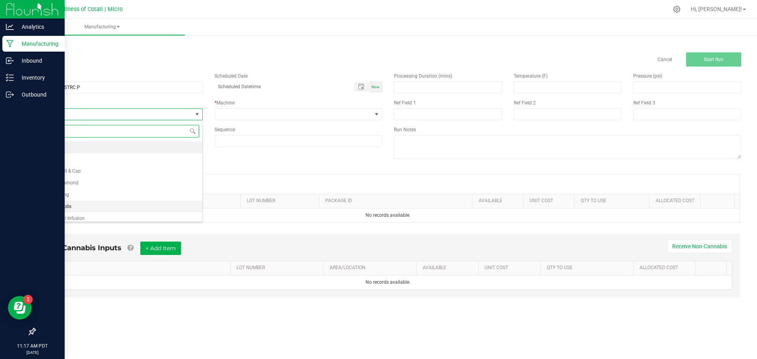
click at [87, 203] on li "Flower Prerolls" at bounding box center [118, 207] width 167 height 12
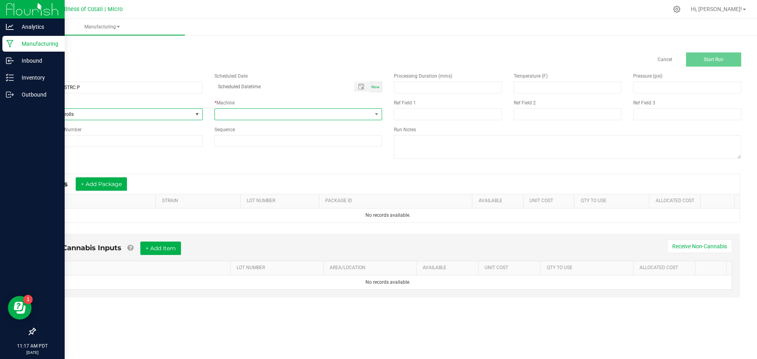
click at [246, 116] on span at bounding box center [293, 114] width 157 height 11
click at [256, 147] on li ""Big Bird" Rollpro Machine" at bounding box center [298, 148] width 167 height 13
click at [111, 186] on button "+ Add Package" at bounding box center [101, 183] width 51 height 13
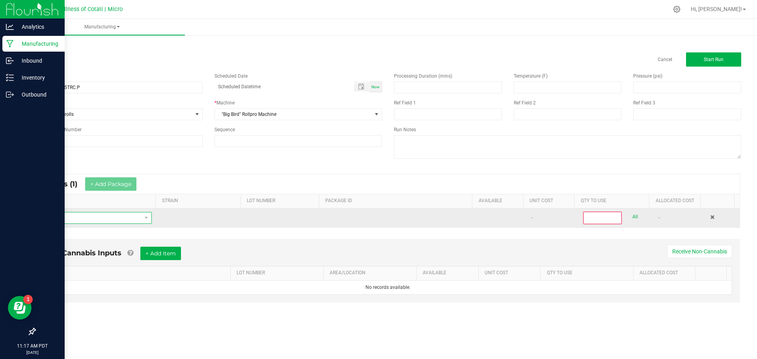
click at [109, 220] on span "NO DATA FOUND" at bounding box center [91, 218] width 100 height 11
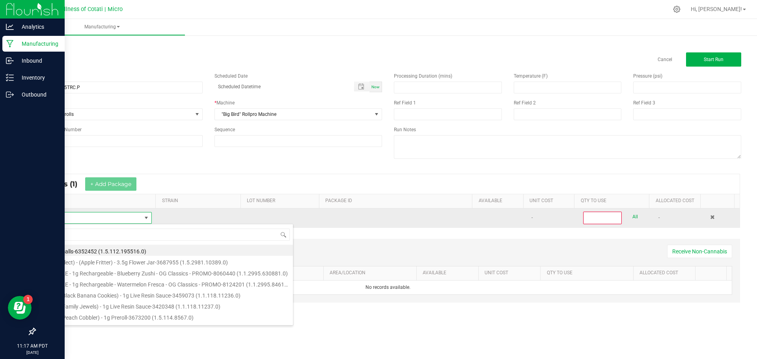
scroll to position [12, 109]
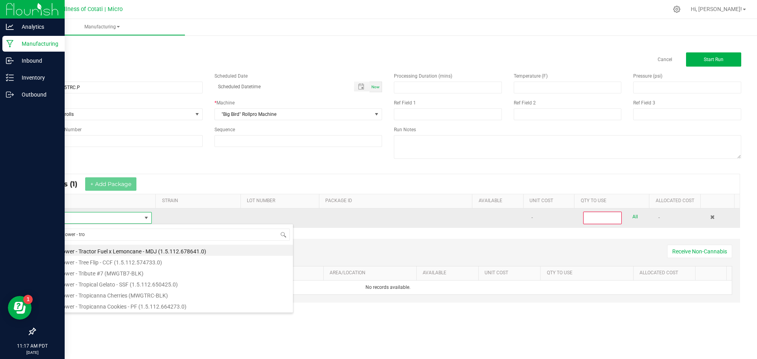
type input "bulk flower - trop"
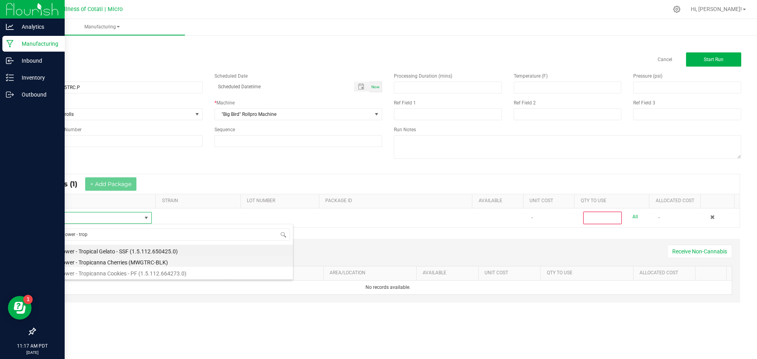
click at [112, 259] on li "Bulk Flower - Tropicanna Cherries (MWGTRC-BLK)" at bounding box center [167, 261] width 252 height 11
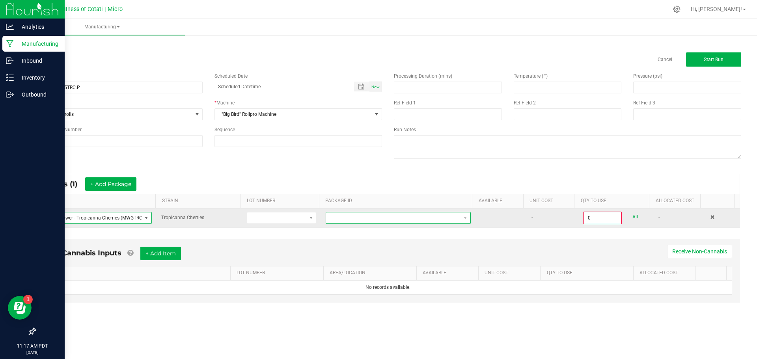
click at [461, 221] on span at bounding box center [466, 218] width 10 height 11
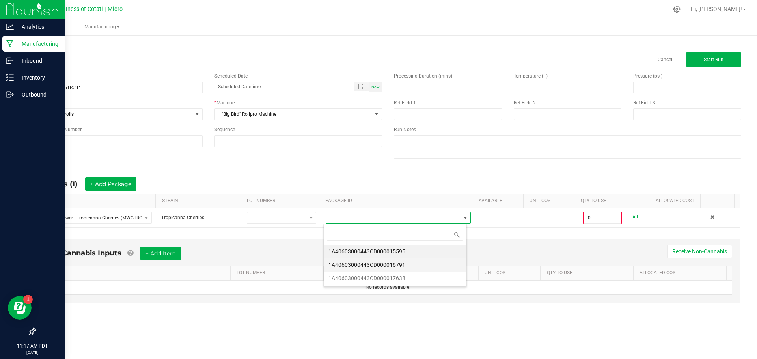
click at [402, 266] on li "1A40603000443CD000016791" at bounding box center [395, 264] width 143 height 13
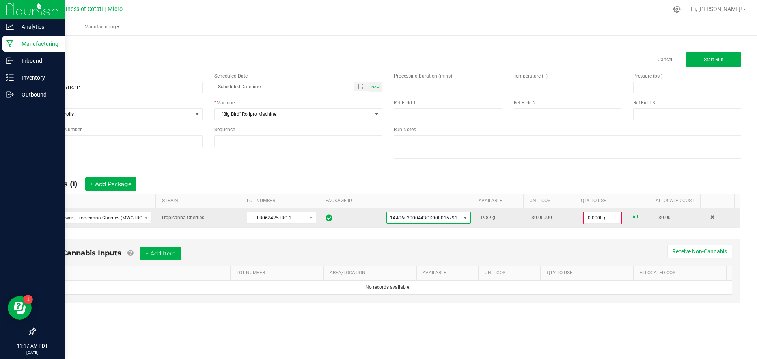
click at [633, 217] on div "0.0000 g All" at bounding box center [616, 218] width 66 height 13
click at [632, 218] on link "All" at bounding box center [635, 217] width 6 height 11
type input "1989.0000 g"
click at [693, 62] on button "Start Run" at bounding box center [713, 59] width 55 height 14
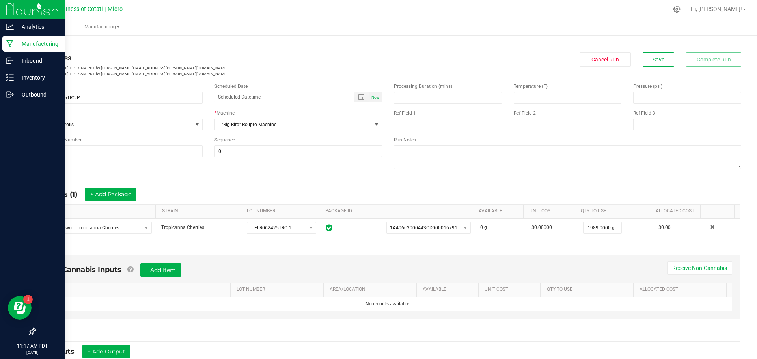
click at [52, 43] on link "< All Runs" at bounding box center [45, 45] width 21 height 6
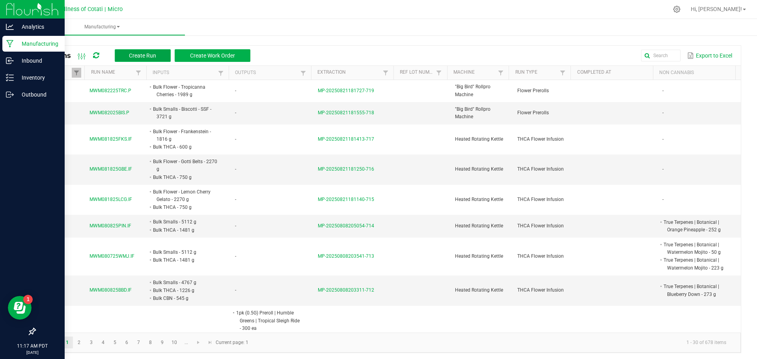
click at [161, 58] on button "Create Run" at bounding box center [143, 55] width 56 height 13
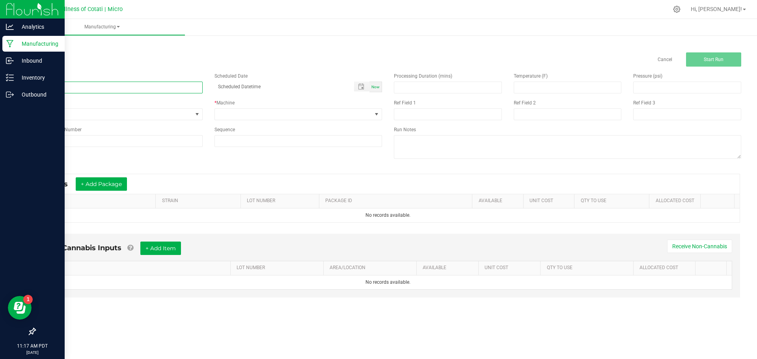
click at [106, 87] on input at bounding box center [119, 88] width 168 height 12
paste input "MWM082725BIS.IP"
type input "MWM082725BIS.IP"
click at [92, 113] on span "None" at bounding box center [113, 114] width 157 height 11
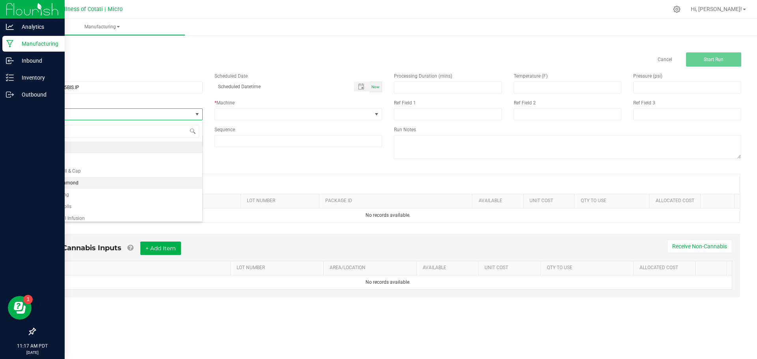
scroll to position [39, 0]
click at [98, 177] on li "Hash Preroll Infusion" at bounding box center [118, 179] width 167 height 12
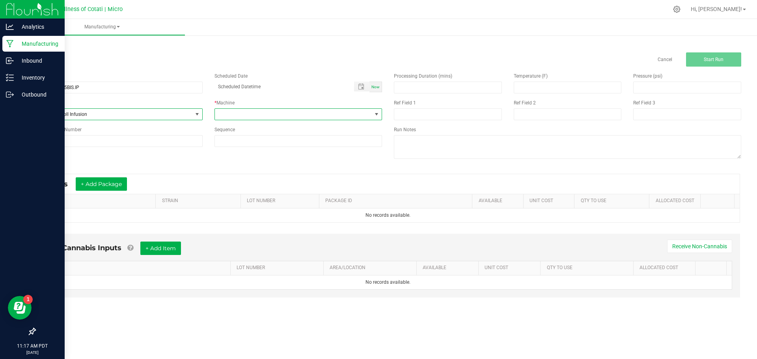
drag, startPoint x: 237, startPoint y: 112, endPoint x: 243, endPoint y: 119, distance: 10.3
click at [238, 112] on span at bounding box center [293, 114] width 157 height 11
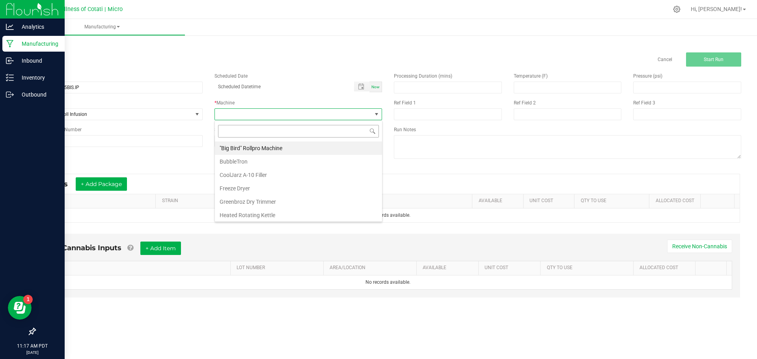
scroll to position [12, 168]
click at [250, 143] on li ""Big Bird" Rollpro Machine" at bounding box center [298, 148] width 167 height 13
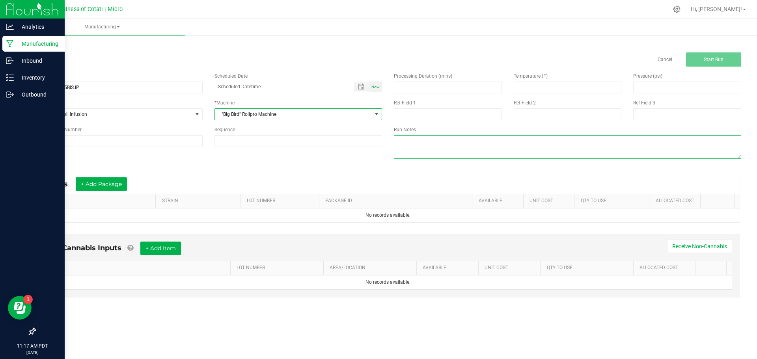
click at [399, 149] on textarea at bounding box center [567, 147] width 347 height 24
type textarea "oak"
click at [105, 182] on button "+ Add Package" at bounding box center [101, 183] width 51 height 13
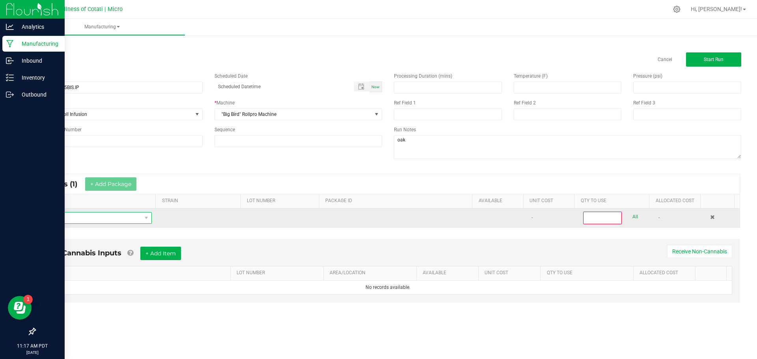
click at [111, 216] on span "NO DATA FOUND" at bounding box center [91, 218] width 100 height 11
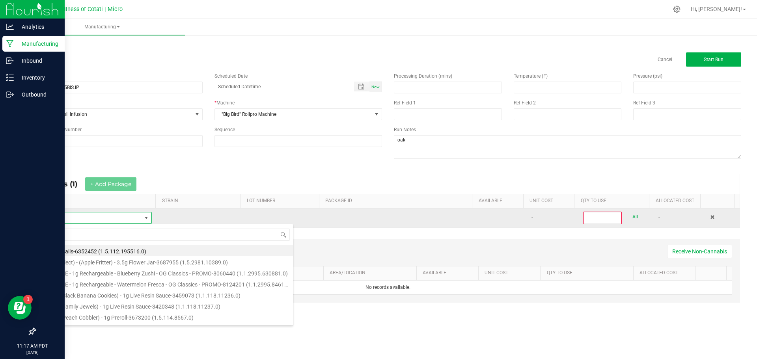
scroll to position [12, 109]
type input "bulk smalls - bis"
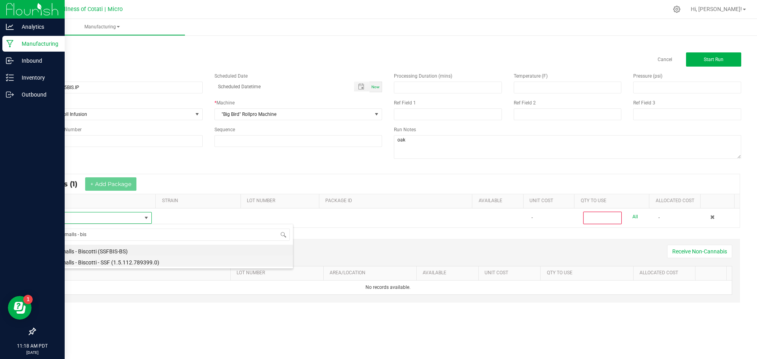
click at [116, 261] on li "Bulk Smalls - Biscotti - SSF (1.5.112.789399.0)" at bounding box center [167, 261] width 252 height 11
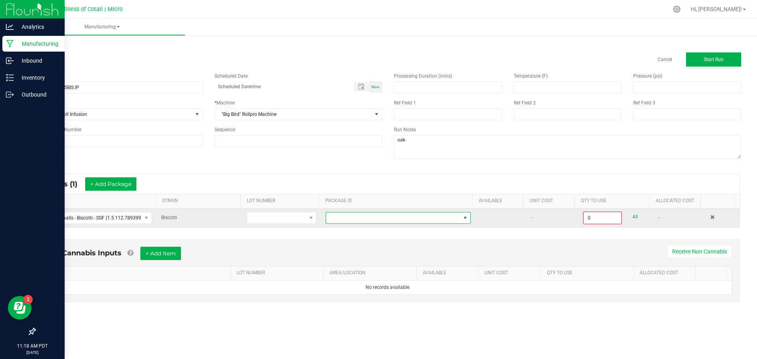
click at [445, 216] on span at bounding box center [393, 218] width 134 height 11
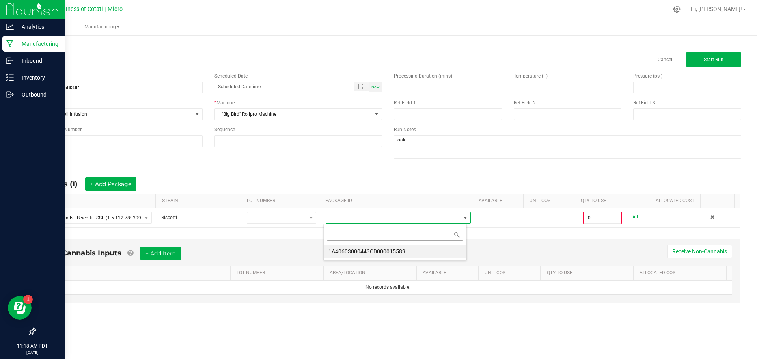
scroll to position [12, 144]
click at [440, 250] on li "1A40603000443CD000015589" at bounding box center [395, 251] width 143 height 13
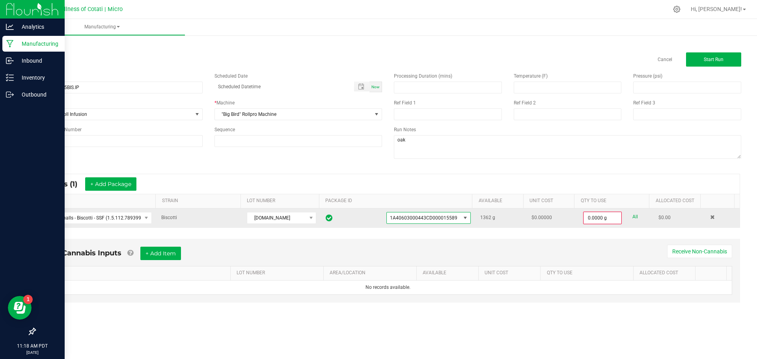
click at [632, 216] on link "All" at bounding box center [635, 217] width 6 height 11
type input "1362.0000 g"
drag, startPoint x: 124, startPoint y: 184, endPoint x: 127, endPoint y: 207, distance: 23.1
click at [124, 184] on button "+ Add Package" at bounding box center [110, 183] width 51 height 13
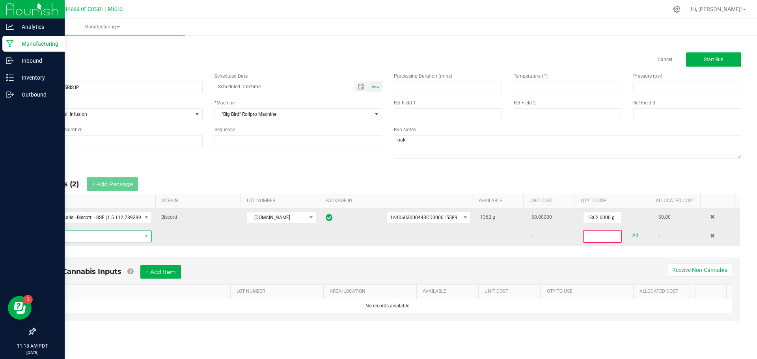
click at [126, 239] on span "NO DATA FOUND" at bounding box center [91, 236] width 100 height 11
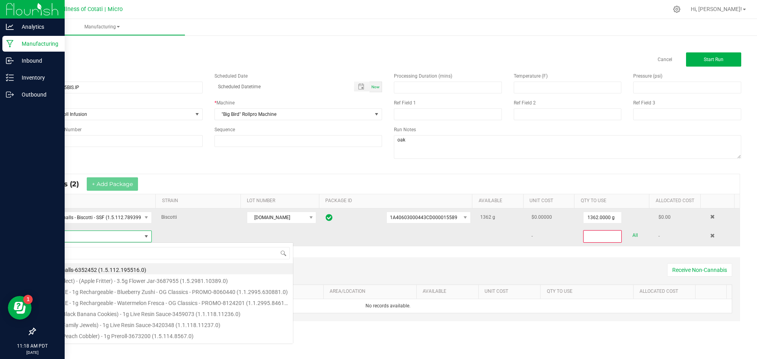
scroll to position [12, 109]
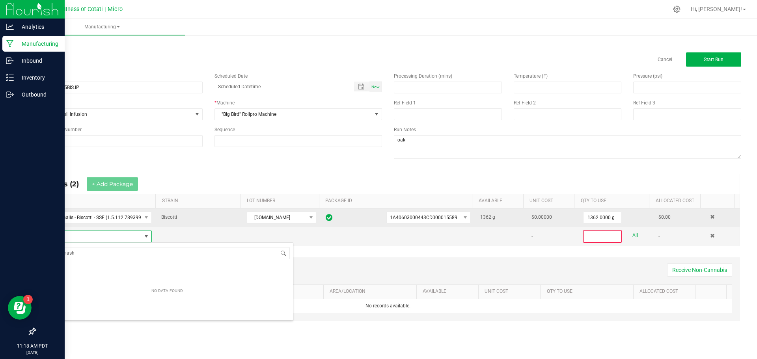
type input "waterhash"
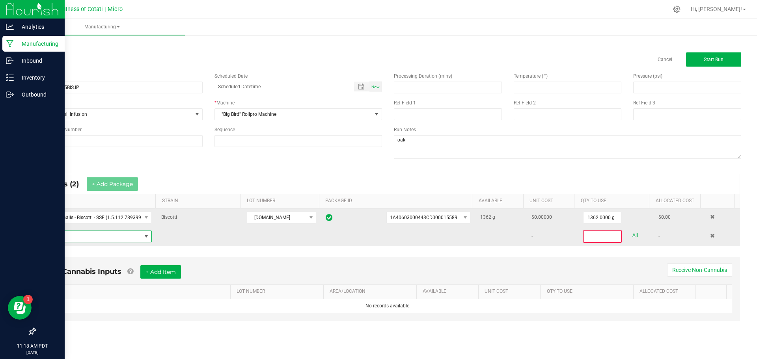
click at [134, 233] on span "NO DATA FOUND" at bounding box center [91, 236] width 100 height 11
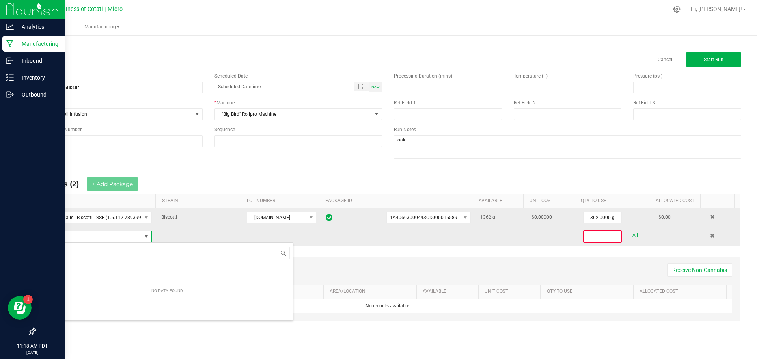
scroll to position [12, 110]
type input "water hash-6138588"
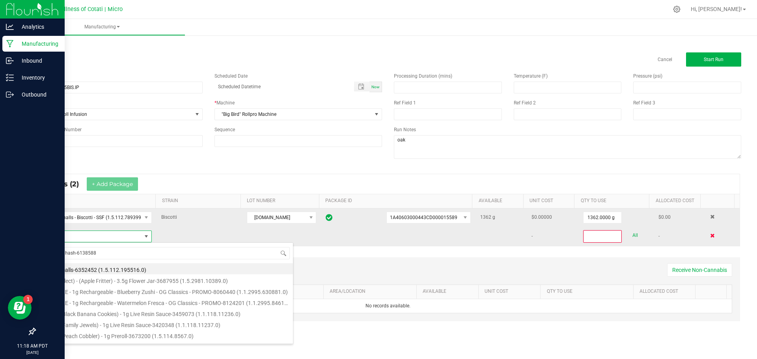
click at [710, 235] on span at bounding box center [712, 235] width 5 height 5
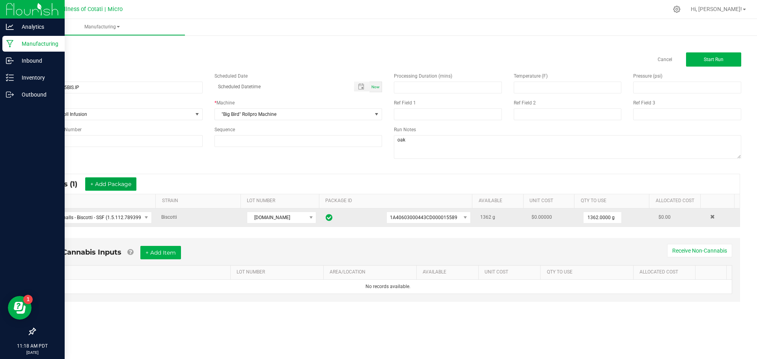
click at [118, 182] on button "+ Add Package" at bounding box center [110, 183] width 51 height 13
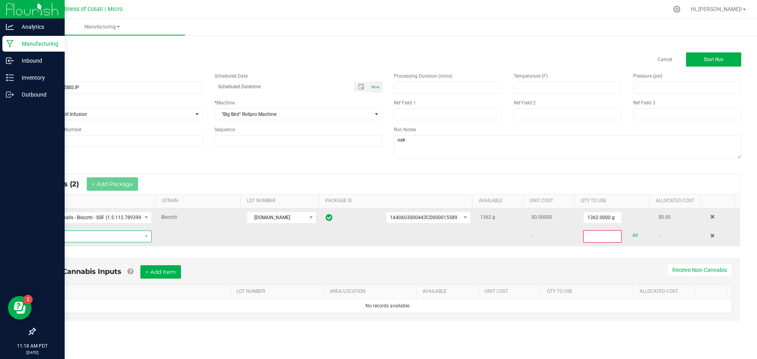
click at [98, 236] on span "NO DATA FOUND" at bounding box center [91, 236] width 100 height 11
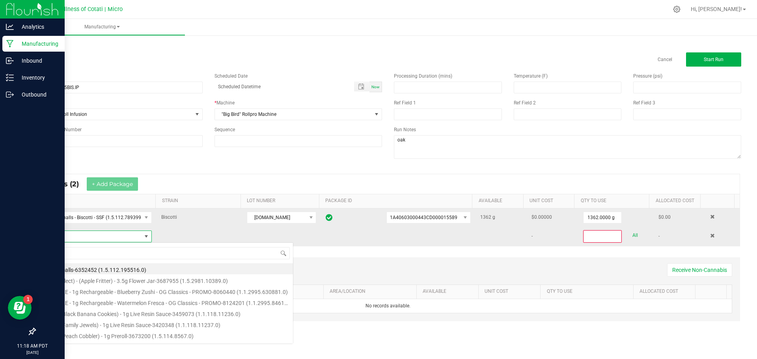
scroll to position [12, 109]
type input "water hash-6138588"
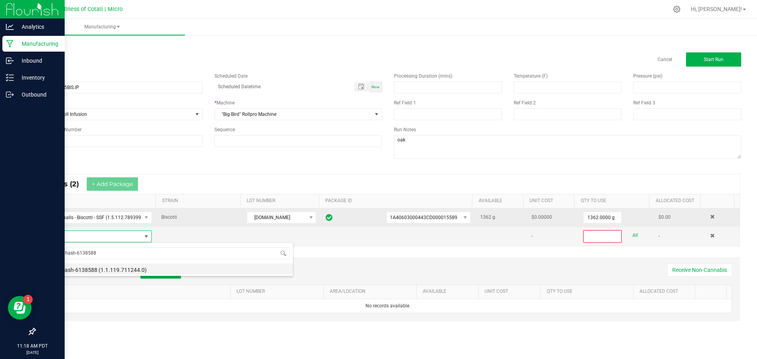
click at [98, 270] on li "water hash-6138588 (1.1.119.711244.0)" at bounding box center [167, 268] width 252 height 11
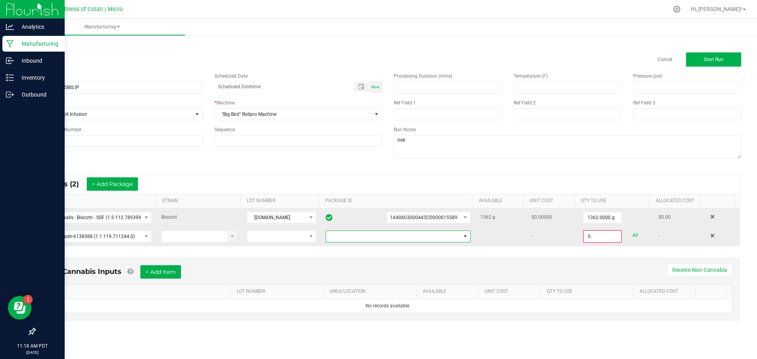
click at [396, 241] on span at bounding box center [393, 236] width 134 height 11
click at [414, 272] on li "1A4060300057FD1000000931" at bounding box center [395, 269] width 143 height 13
click at [632, 236] on link "All" at bounding box center [635, 235] width 6 height 11
type input "300.0000 g"
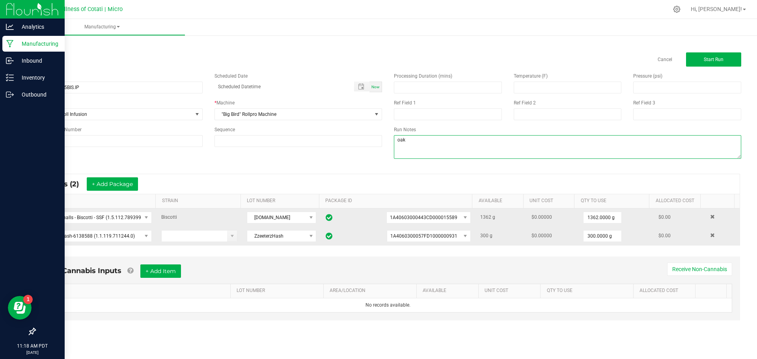
click at [414, 145] on textarea at bounding box center [567, 147] width 347 height 24
type textarea "oak - biscotti x zkittlez"
click at [709, 60] on span "Start Run" at bounding box center [714, 60] width 20 height 6
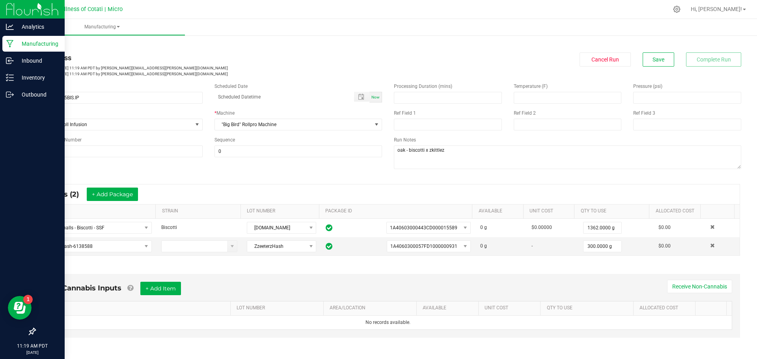
click at [45, 44] on link "< All Runs" at bounding box center [45, 45] width 21 height 6
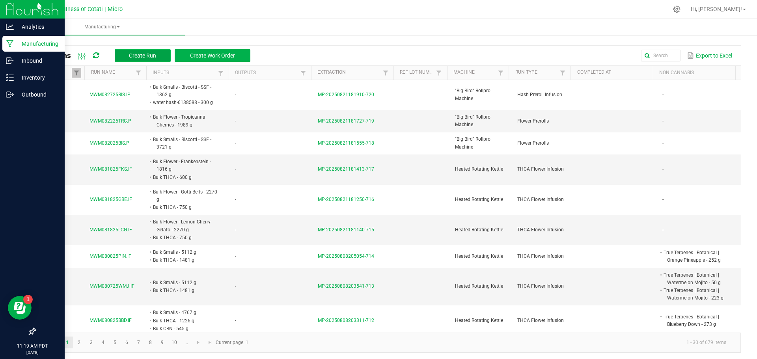
click at [150, 56] on span "Create Run" at bounding box center [142, 55] width 27 height 6
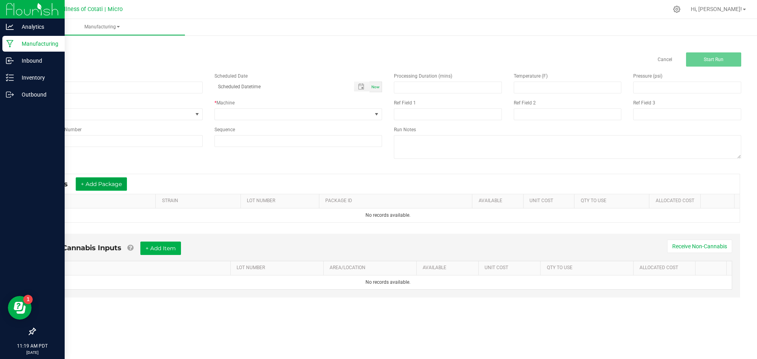
drag, startPoint x: 106, startPoint y: 184, endPoint x: 104, endPoint y: 201, distance: 16.7
click at [106, 185] on button "+ Add Package" at bounding box center [101, 183] width 51 height 13
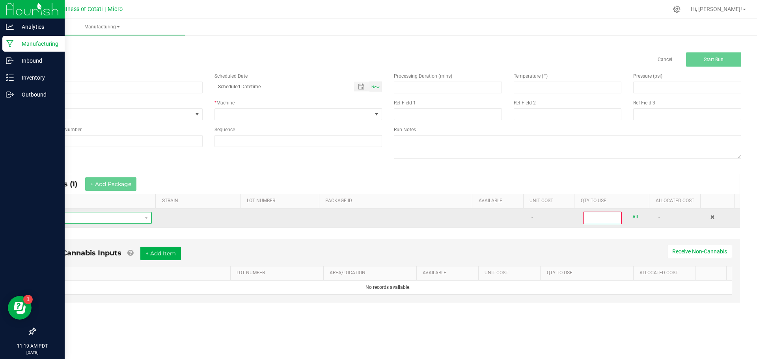
click at [106, 213] on span "NO DATA FOUND" at bounding box center [91, 218] width 100 height 11
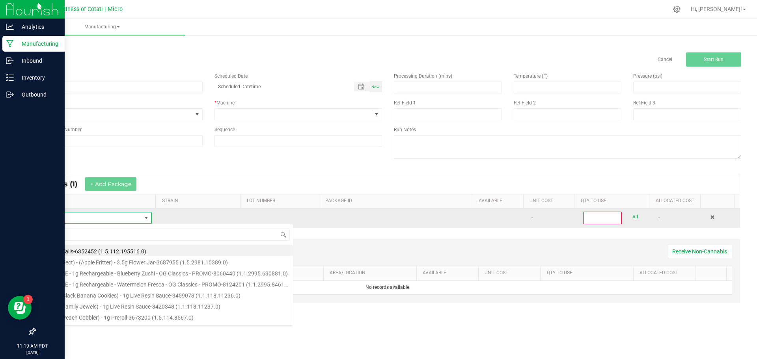
scroll to position [12, 109]
type input "water hash-6138588"
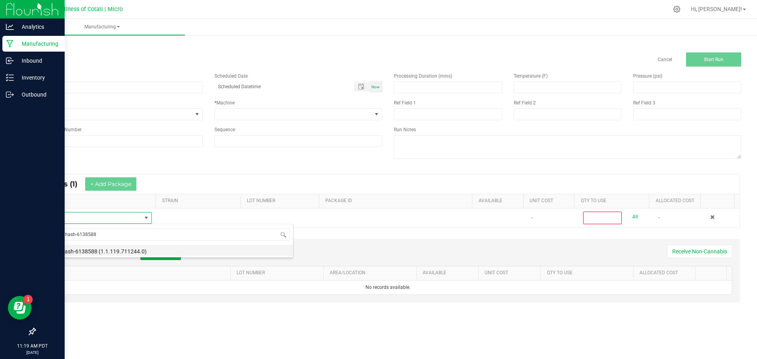
click at [110, 252] on li "water hash-6138588 (1.1.119.711244.0)" at bounding box center [167, 250] width 252 height 11
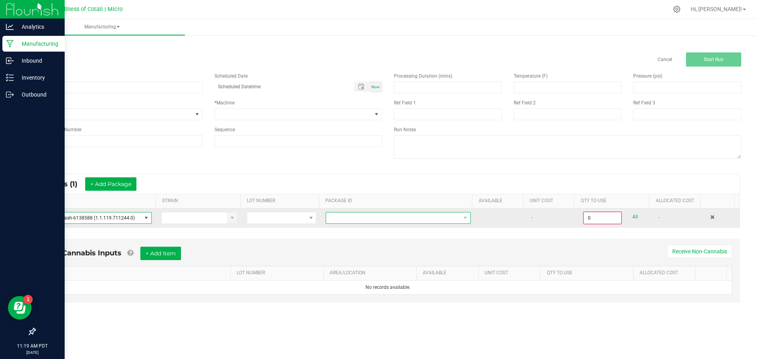
click at [366, 220] on span at bounding box center [393, 218] width 134 height 11
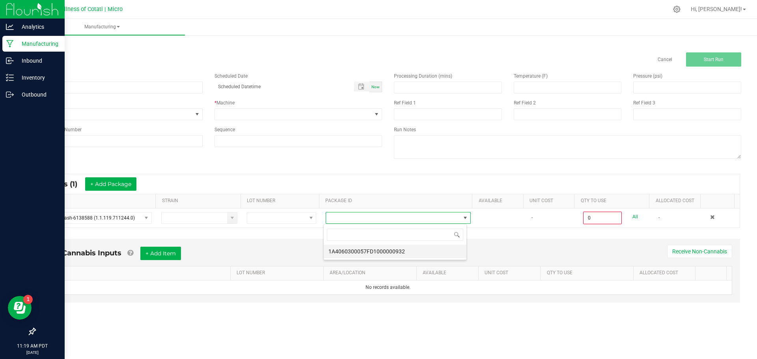
scroll to position [12, 144]
click at [379, 254] on li "1A4060300057FD1000000932" at bounding box center [395, 251] width 143 height 13
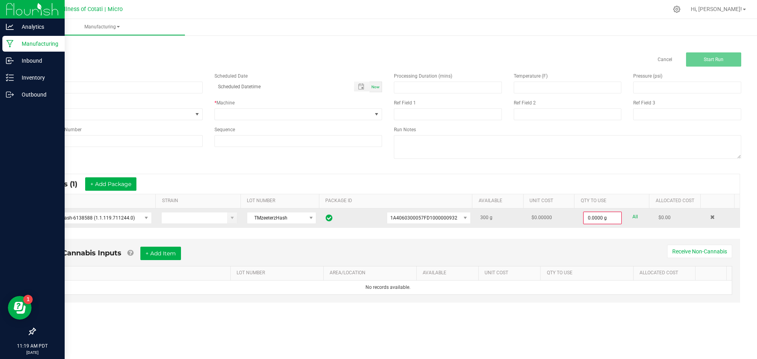
click at [632, 217] on link "All" at bounding box center [635, 217] width 6 height 11
type input "300.0000 g"
click at [120, 86] on input at bounding box center [119, 88] width 168 height 12
paste input "MWM082825PMJ.IP"
type input "MWM082825PMJ.IP"
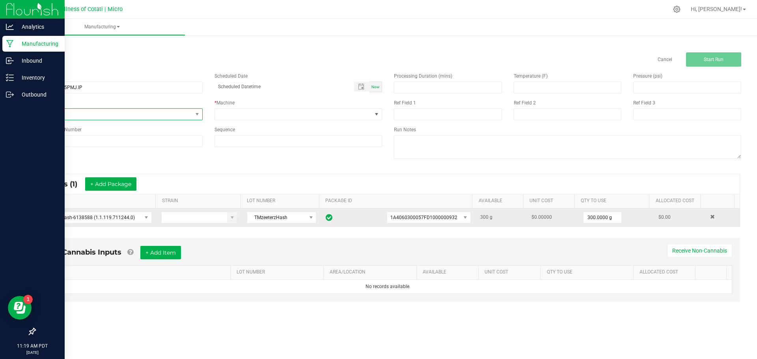
click at [92, 114] on span "None" at bounding box center [113, 114] width 157 height 11
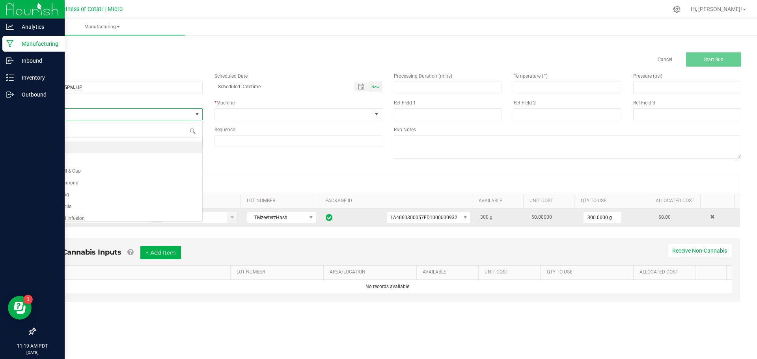
scroll to position [12, 168]
click at [76, 215] on span "Hash Preroll Infusion" at bounding box center [62, 218] width 45 height 8
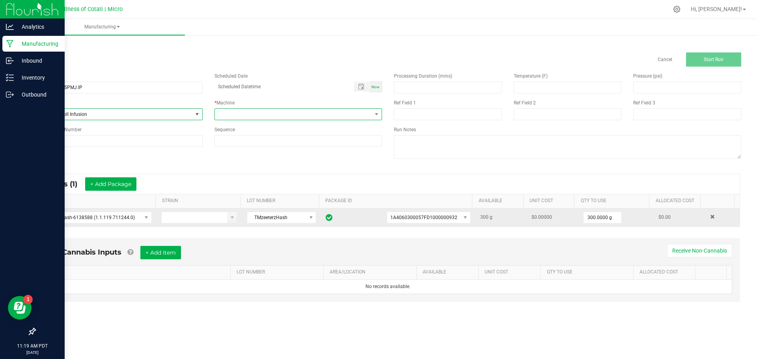
click at [244, 112] on span at bounding box center [293, 114] width 157 height 11
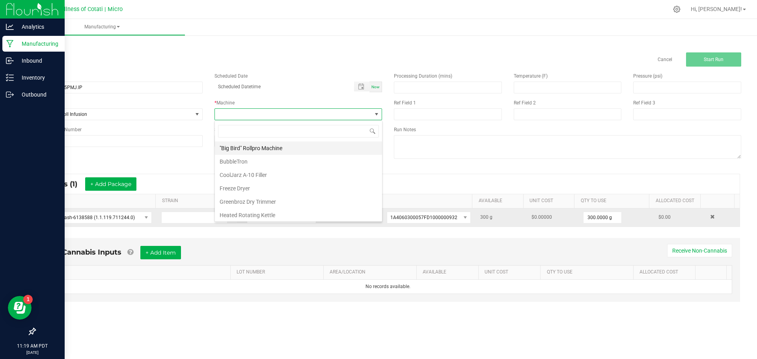
click at [243, 148] on li ""Big Bird" Rollpro Machine" at bounding box center [298, 148] width 167 height 13
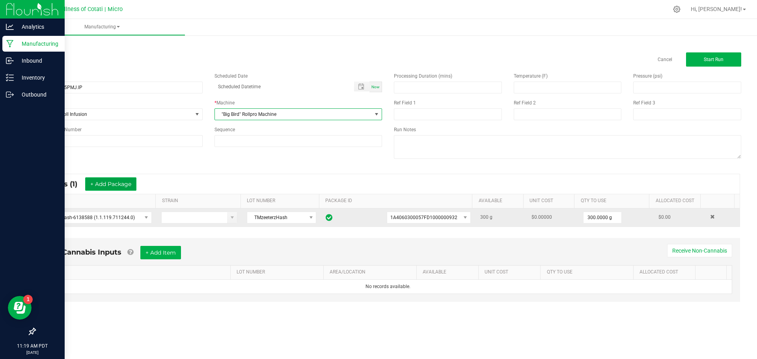
click at [104, 183] on button "+ Add Package" at bounding box center [110, 183] width 51 height 13
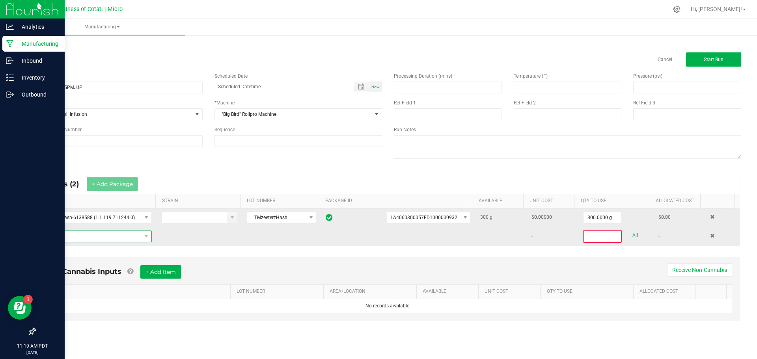
click at [86, 237] on span "NO DATA FOUND" at bounding box center [91, 236] width 100 height 11
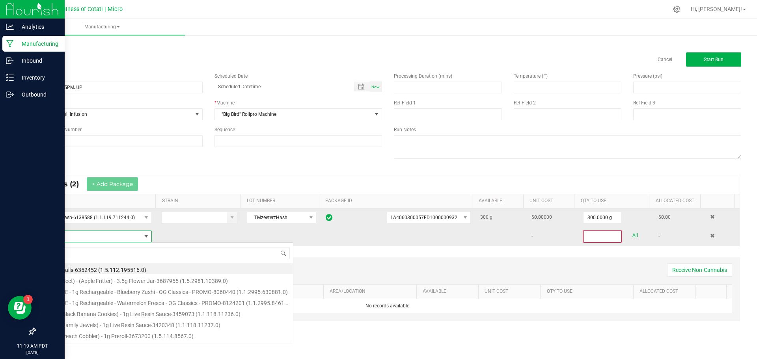
scroll to position [12, 109]
type input "bulk flower - pineappl"
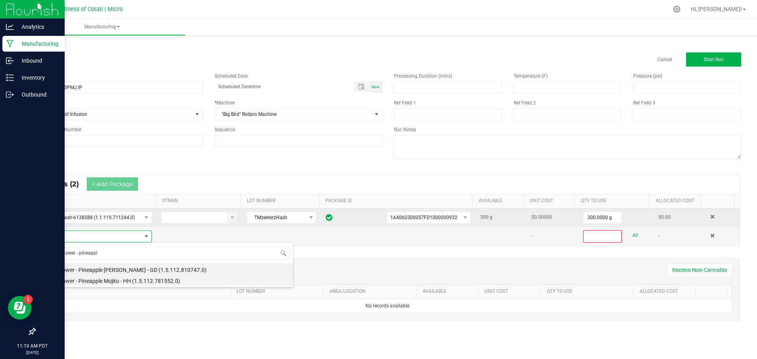
click at [98, 281] on li "Bulk Flower - Pineapple Mojito - HH (1.5.112.781552.0)" at bounding box center [167, 279] width 252 height 11
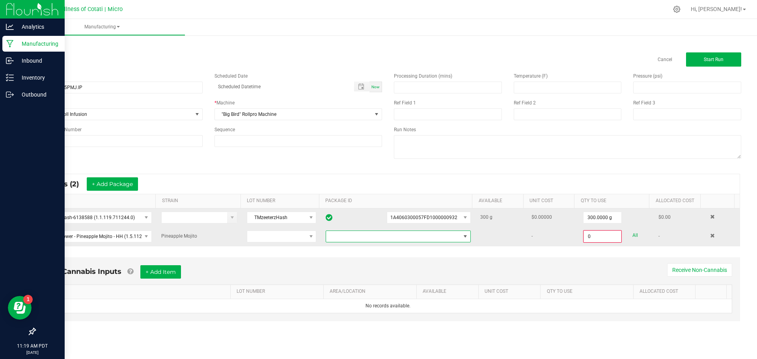
click at [384, 237] on span at bounding box center [393, 236] width 134 height 11
click at [399, 281] on li "1A40603000443CD000016401" at bounding box center [395, 283] width 143 height 13
click at [632, 236] on link "All" at bounding box center [635, 235] width 6 height 11
type input "1362.0000 g"
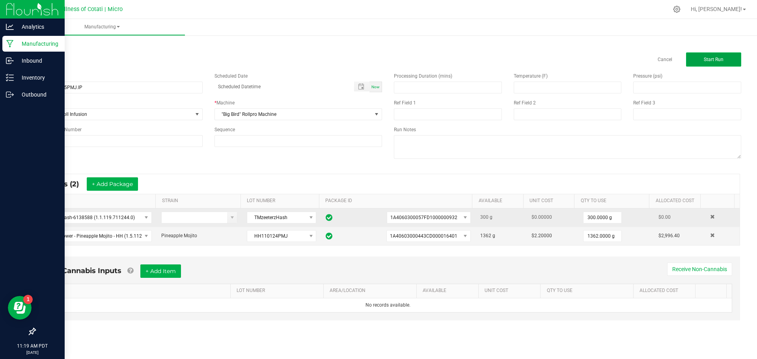
click at [740, 63] on button "Start Run" at bounding box center [713, 59] width 55 height 14
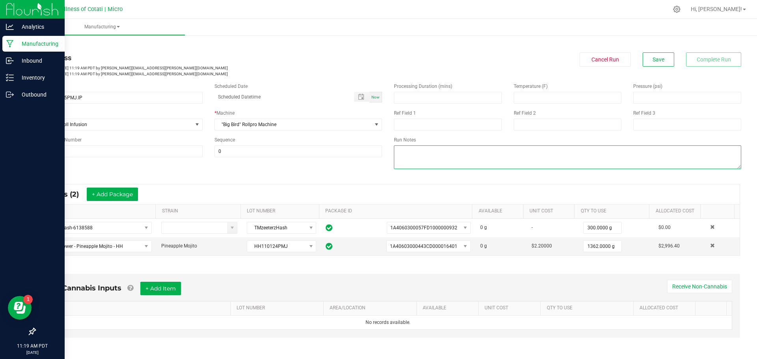
click at [443, 153] on textarea at bounding box center [567, 157] width 347 height 24
type textarea "oak: pineapple mojito x lemon cherry gelato"
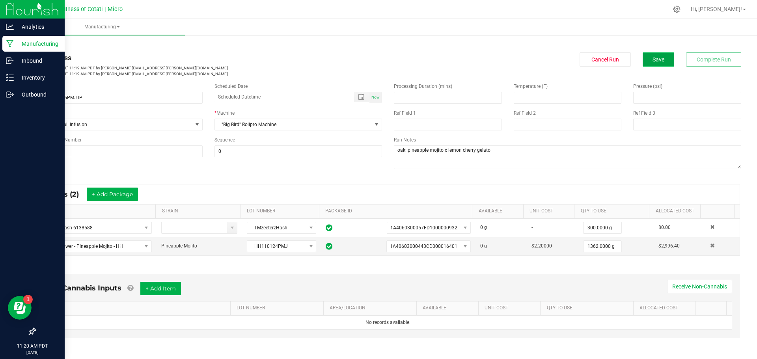
click at [653, 59] on span "Save" at bounding box center [659, 59] width 12 height 6
drag, startPoint x: 655, startPoint y: 60, endPoint x: 733, endPoint y: 229, distance: 186.6
click at [656, 60] on span "Save" at bounding box center [659, 59] width 12 height 6
click at [42, 46] on link "< All Runs" at bounding box center [45, 45] width 21 height 6
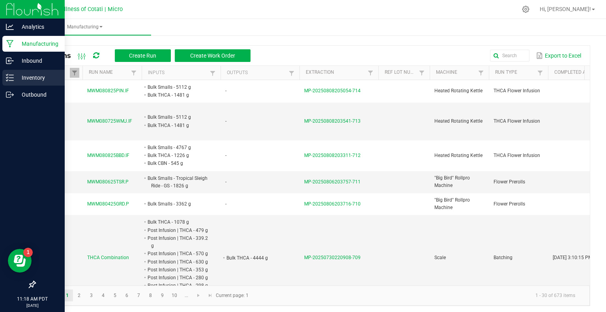
click at [11, 78] on icon at bounding box center [10, 78] width 8 height 8
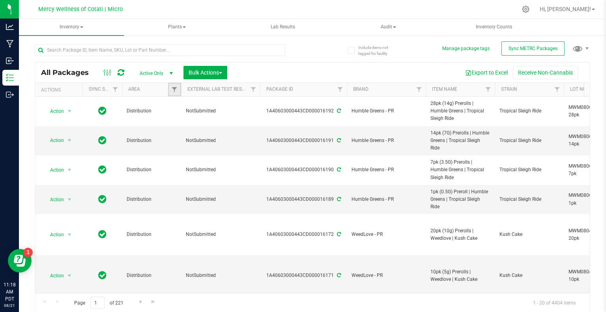
click at [169, 90] on link "Filter" at bounding box center [174, 89] width 13 height 13
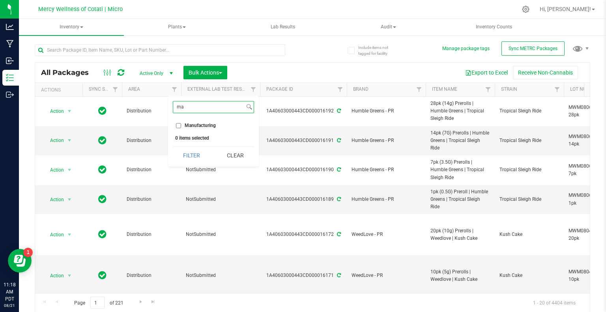
type input "ma"
click at [173, 121] on li "Manufacturing" at bounding box center [213, 125] width 81 height 8
click at [177, 124] on input "Manufacturing" at bounding box center [178, 125] width 5 height 5
checkbox input "true"
click at [190, 149] on button "Filter" at bounding box center [192, 155] width 38 height 17
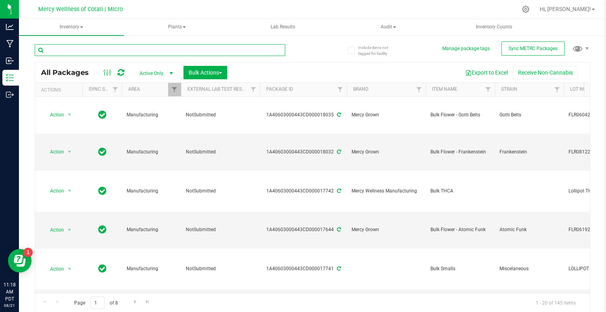
click at [97, 50] on input "text" at bounding box center [160, 50] width 250 height 12
type input "hash"
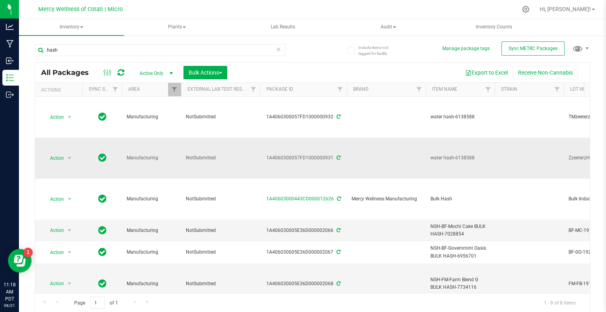
drag, startPoint x: 476, startPoint y: 158, endPoint x: 435, endPoint y: 163, distance: 41.3
click at [435, 163] on td "water hash-6138588" at bounding box center [459, 158] width 69 height 41
copy span "water hash-6138588"
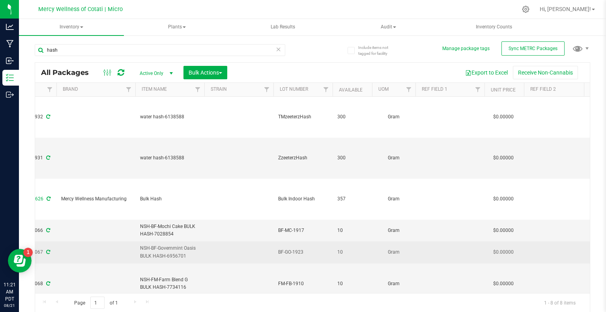
scroll to position [0, 293]
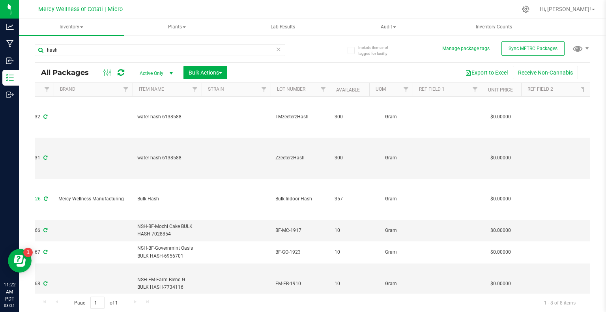
click at [323, 52] on div "hash All Packages Active Only Active Only Lab Samples Locked All External Inter…" at bounding box center [312, 175] width 555 height 276
